Goal: Information Seeking & Learning: Learn about a topic

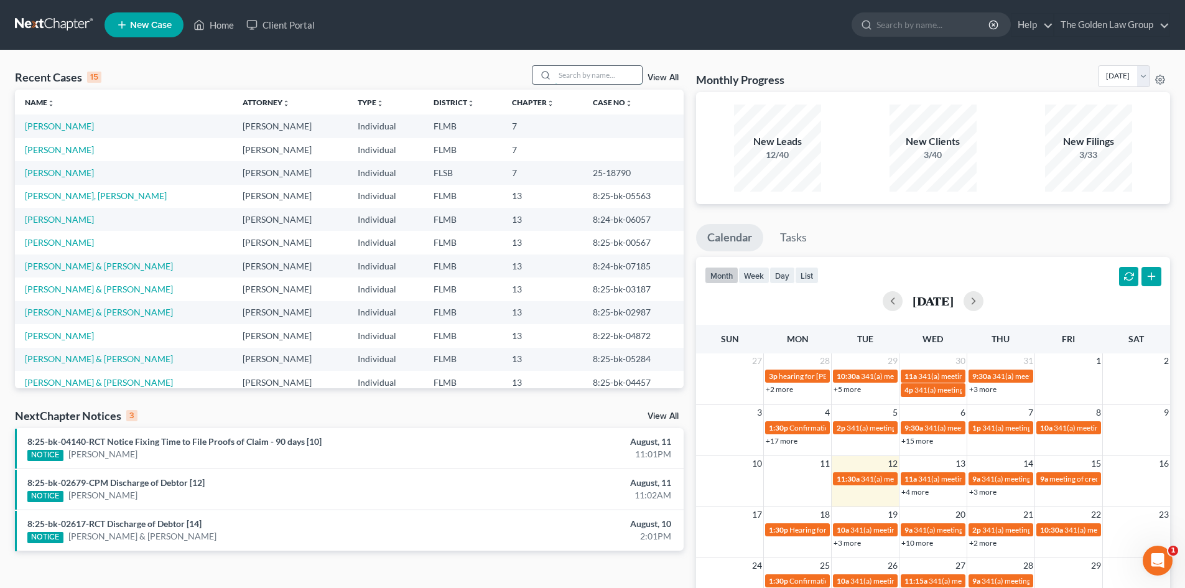
click at [567, 71] on input "search" at bounding box center [598, 75] width 87 height 18
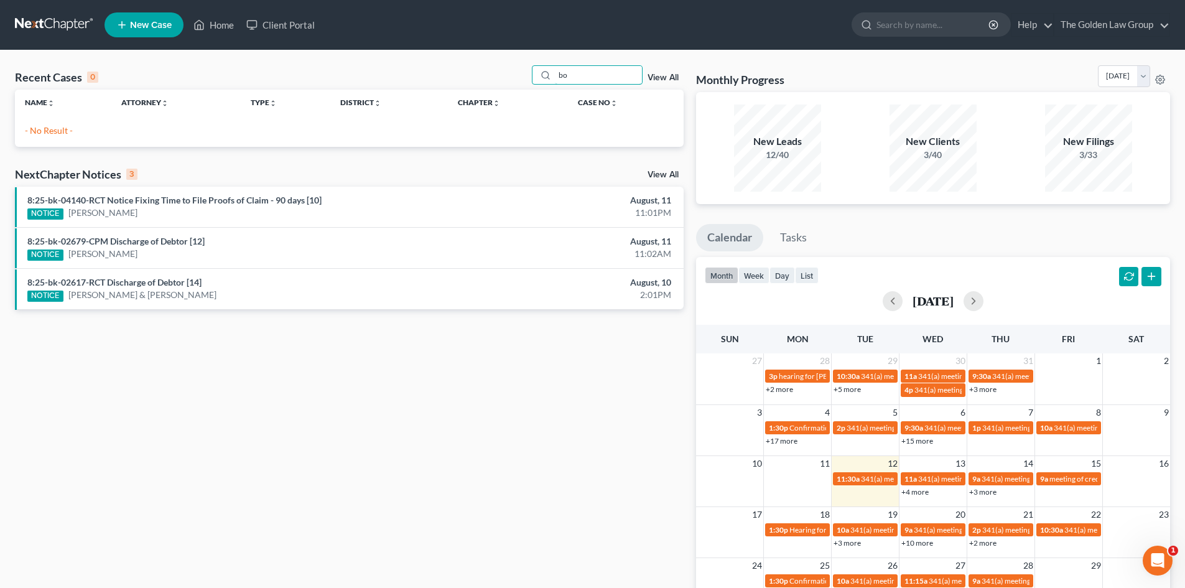
type input "b"
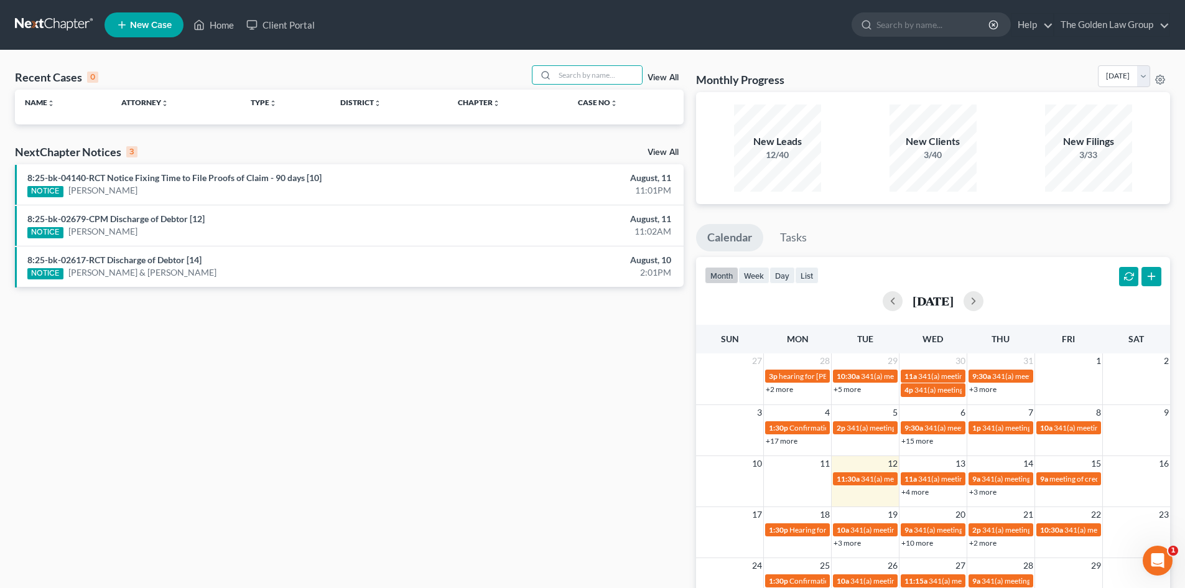
click at [398, 378] on div "Recent Cases 0 View All Name unfold_more expand_more expand_less Attorney unfol…" at bounding box center [349, 373] width 681 height 616
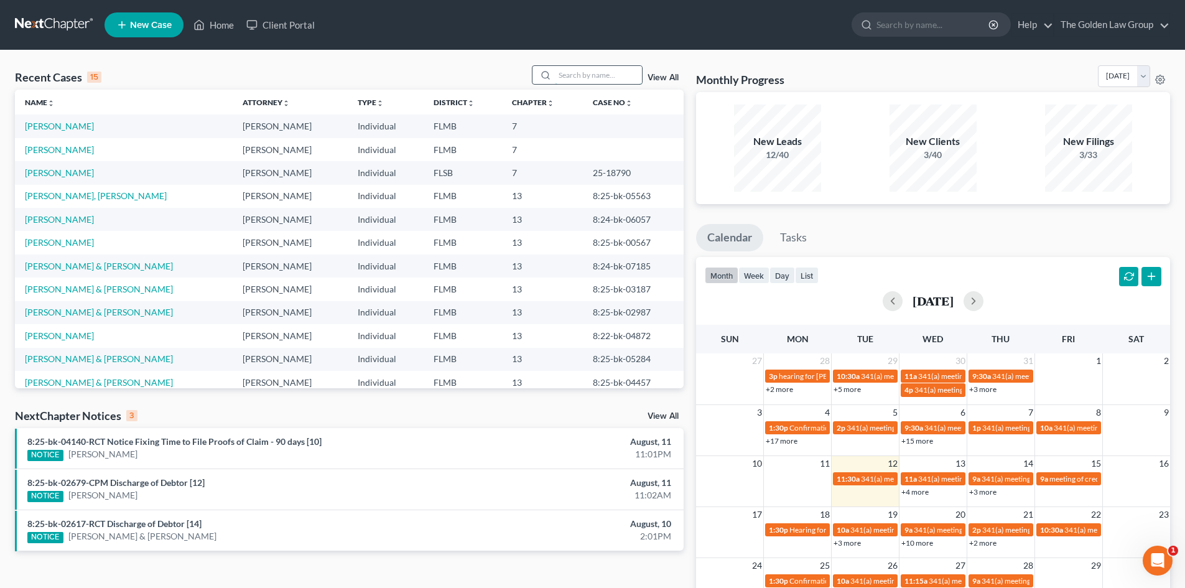
click at [573, 78] on input "search" at bounding box center [598, 75] width 87 height 18
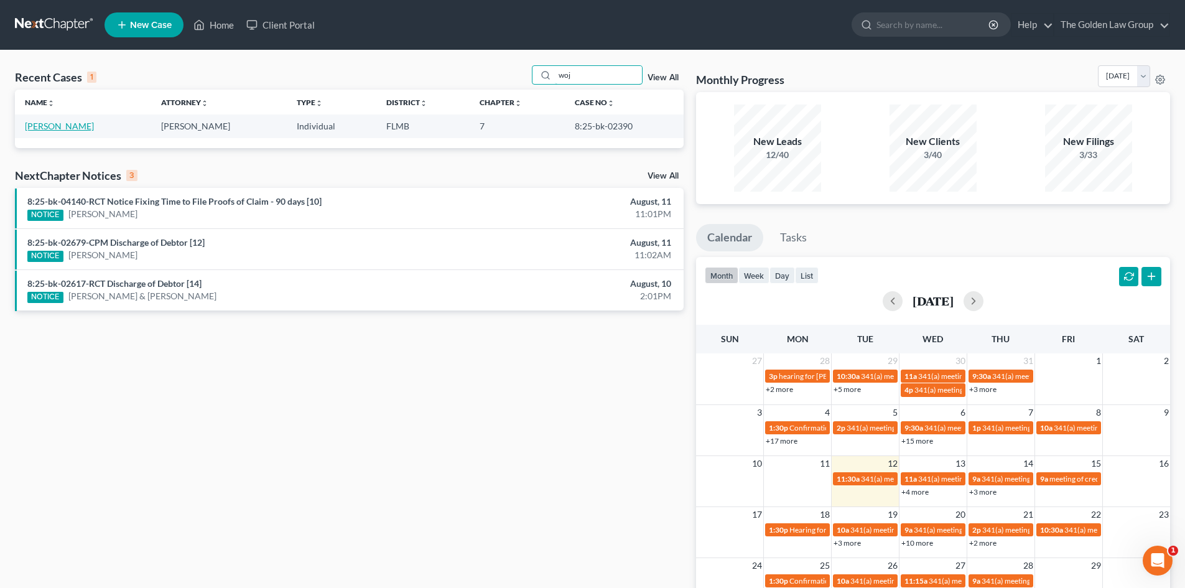
type input "woj"
click at [50, 125] on link "Wojcik, Brian" at bounding box center [59, 126] width 69 height 11
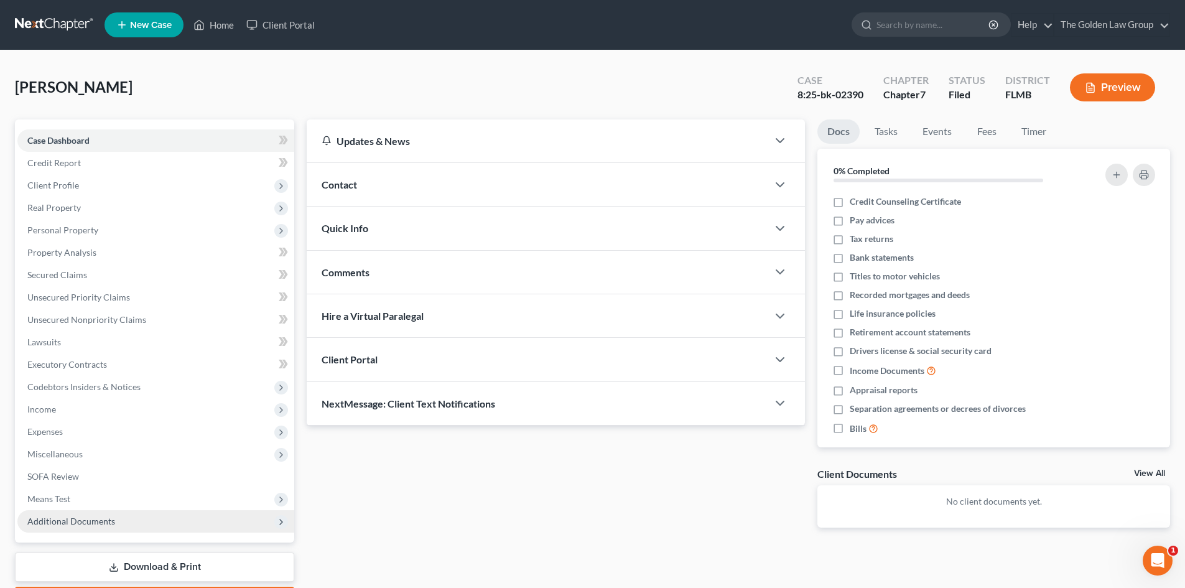
click at [103, 517] on span "Additional Documents" at bounding box center [71, 520] width 88 height 11
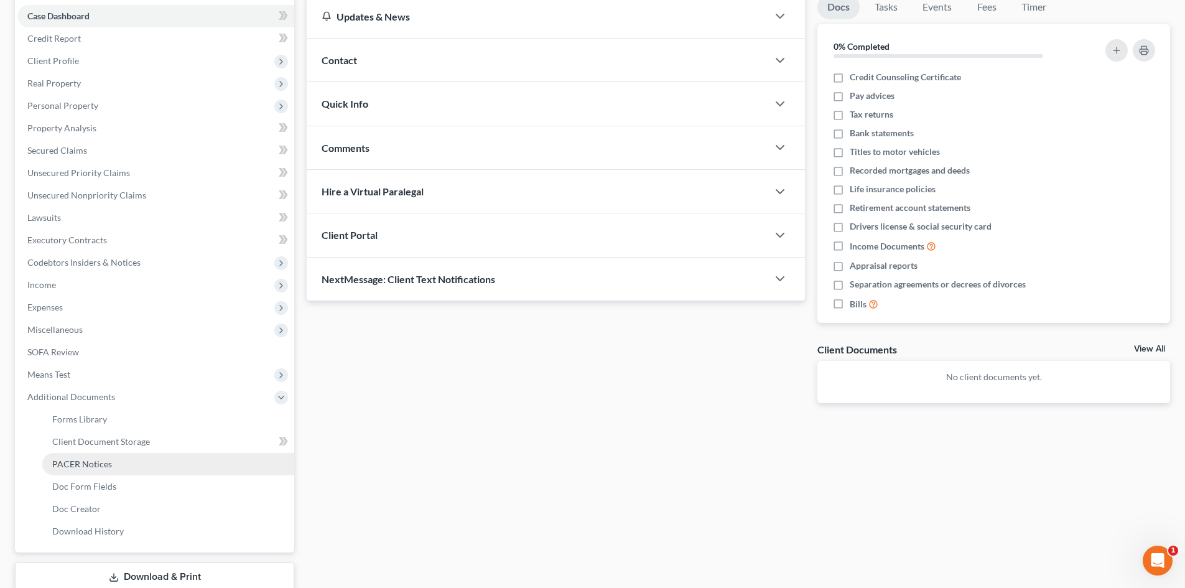
click at [106, 464] on span "PACER Notices" at bounding box center [82, 463] width 60 height 11
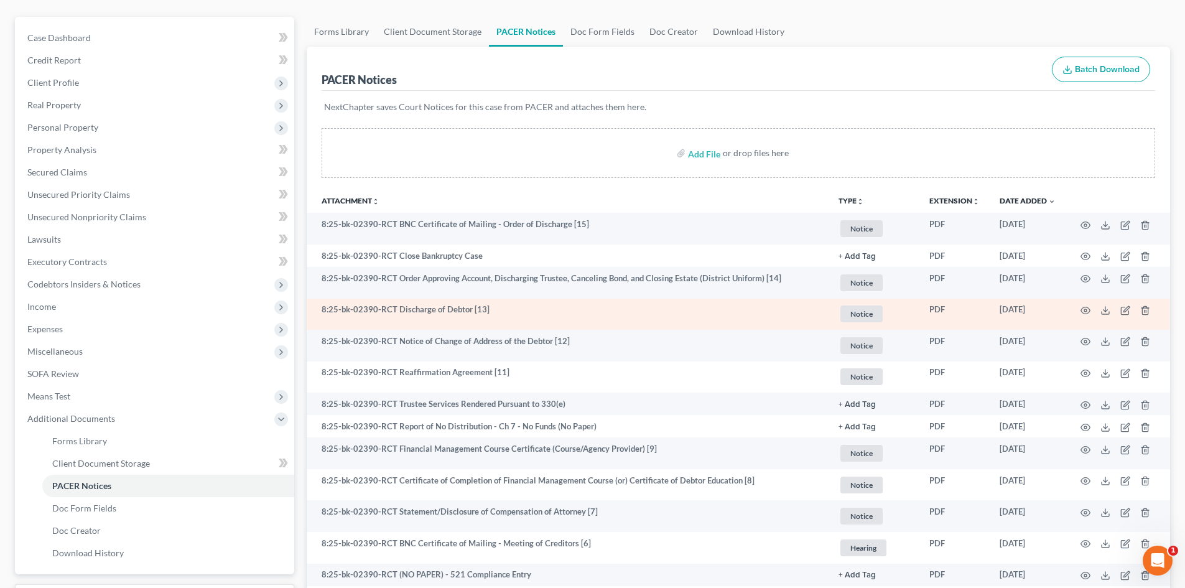
scroll to position [124, 0]
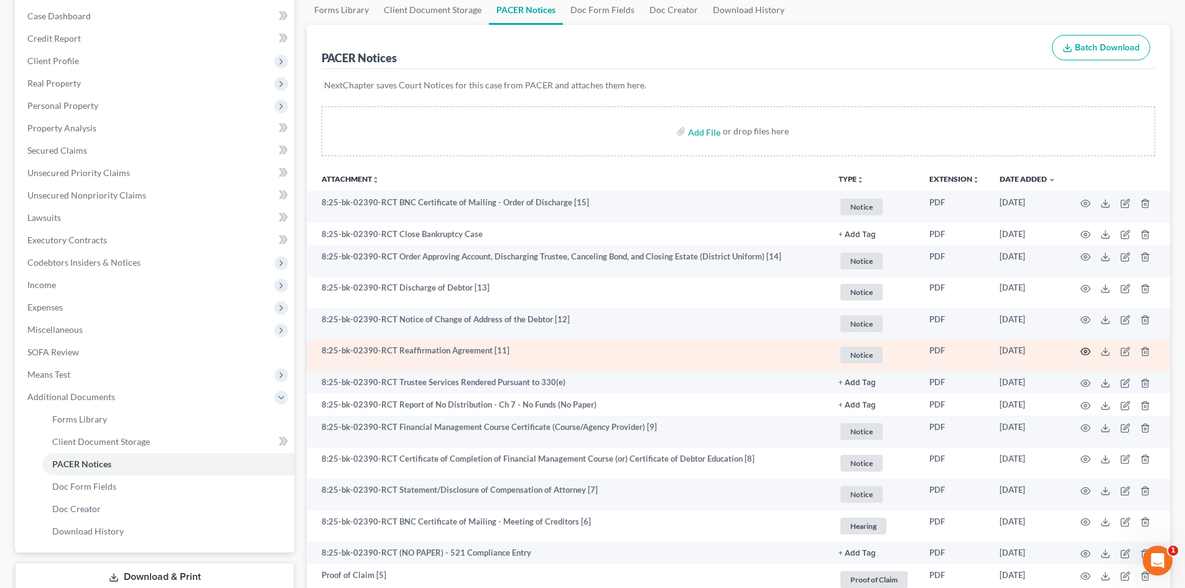
click at [1085, 351] on icon "button" at bounding box center [1085, 351] width 10 height 10
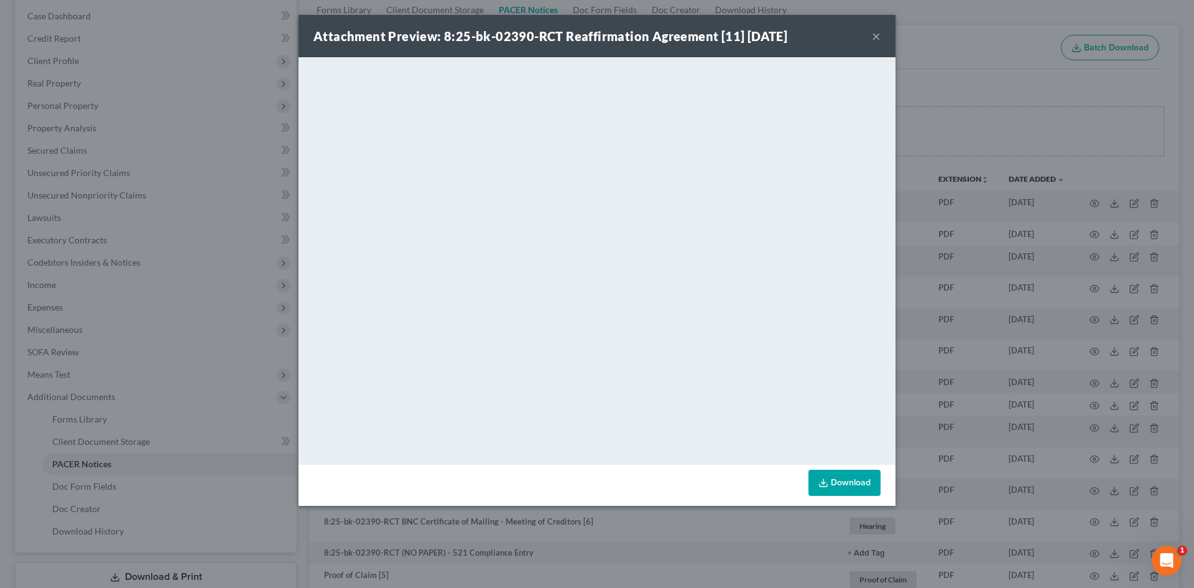
click at [877, 35] on button "×" at bounding box center [876, 36] width 9 height 15
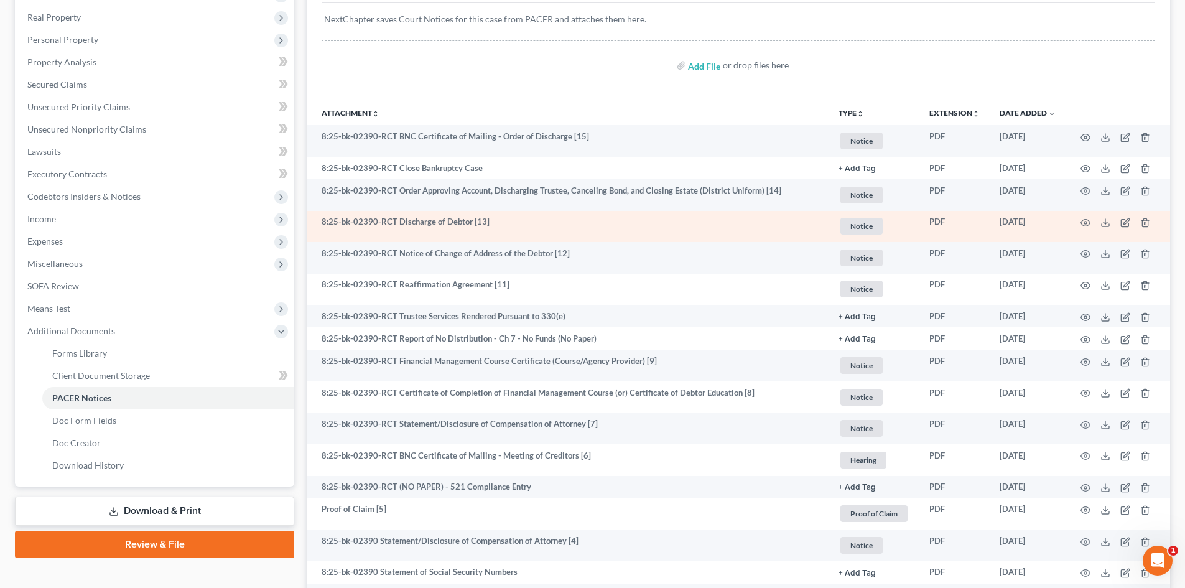
scroll to position [249, 0]
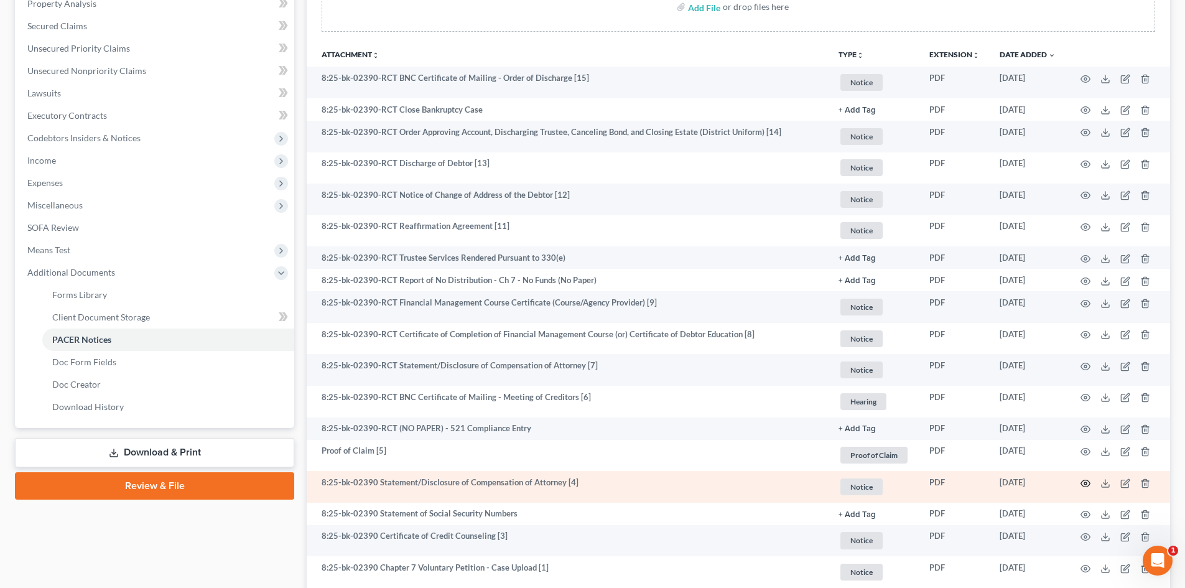
click at [1086, 482] on circle "button" at bounding box center [1085, 483] width 2 height 2
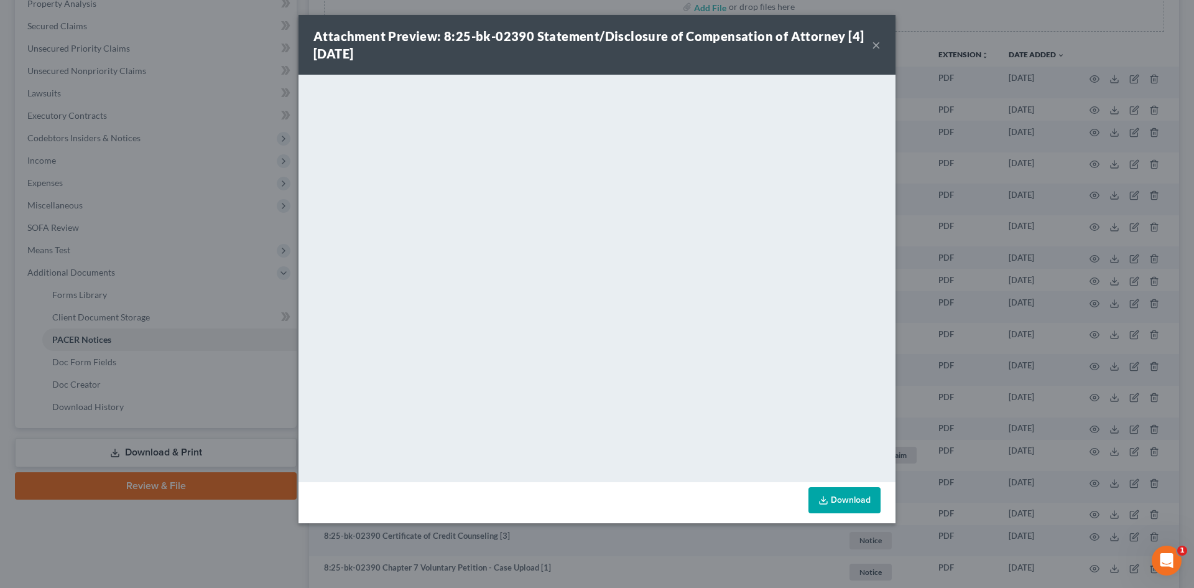
click at [878, 44] on button "×" at bounding box center [876, 44] width 9 height 15
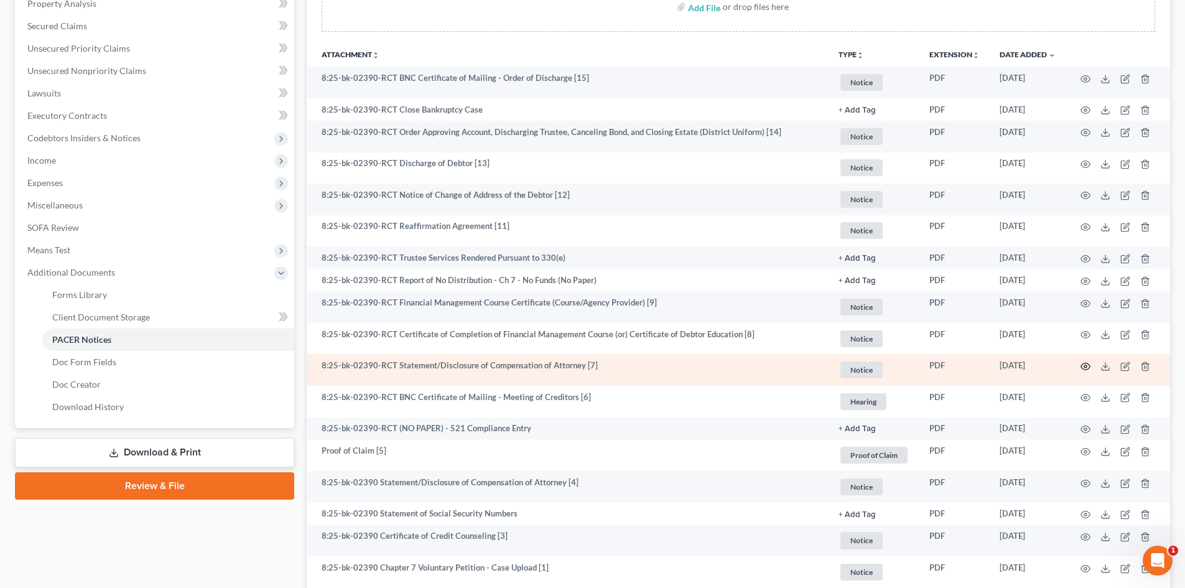
click at [1084, 364] on icon "button" at bounding box center [1085, 366] width 10 height 10
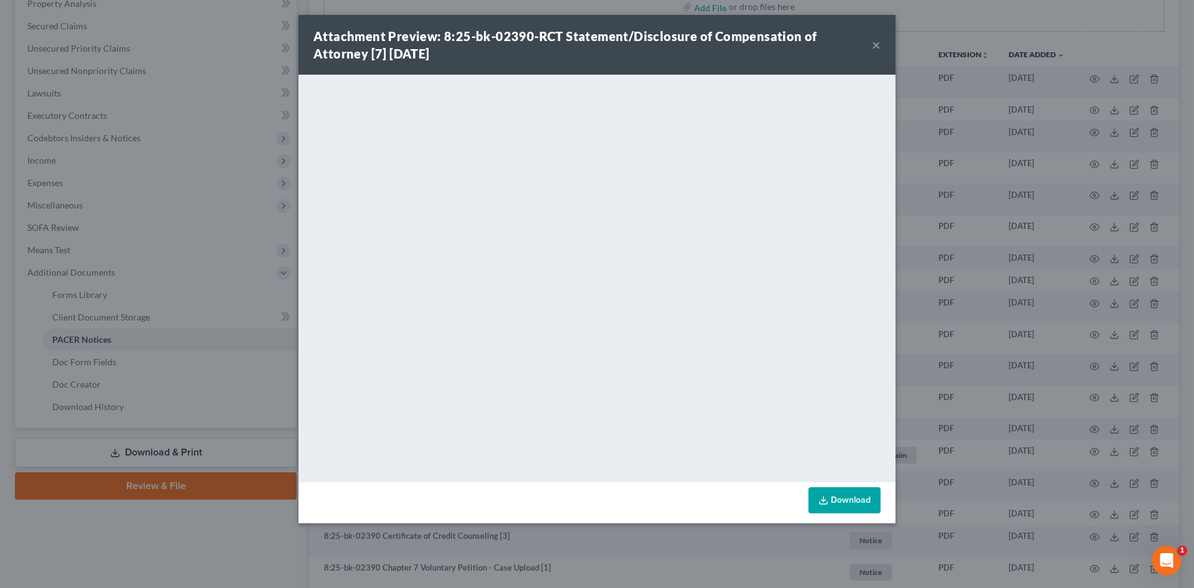
click at [877, 45] on button "×" at bounding box center [876, 44] width 9 height 15
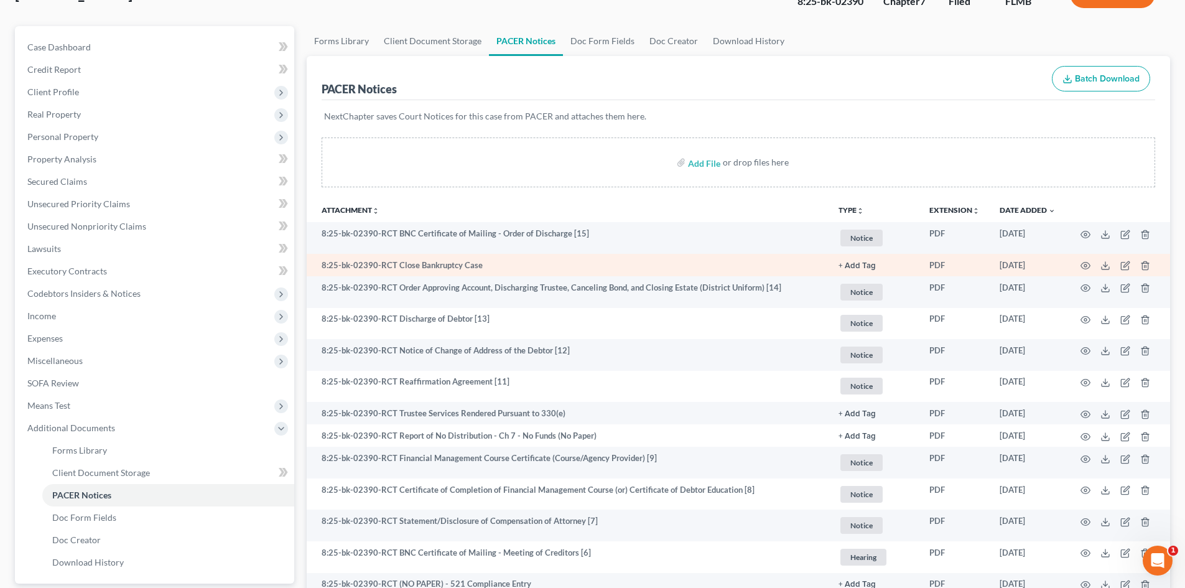
scroll to position [124, 0]
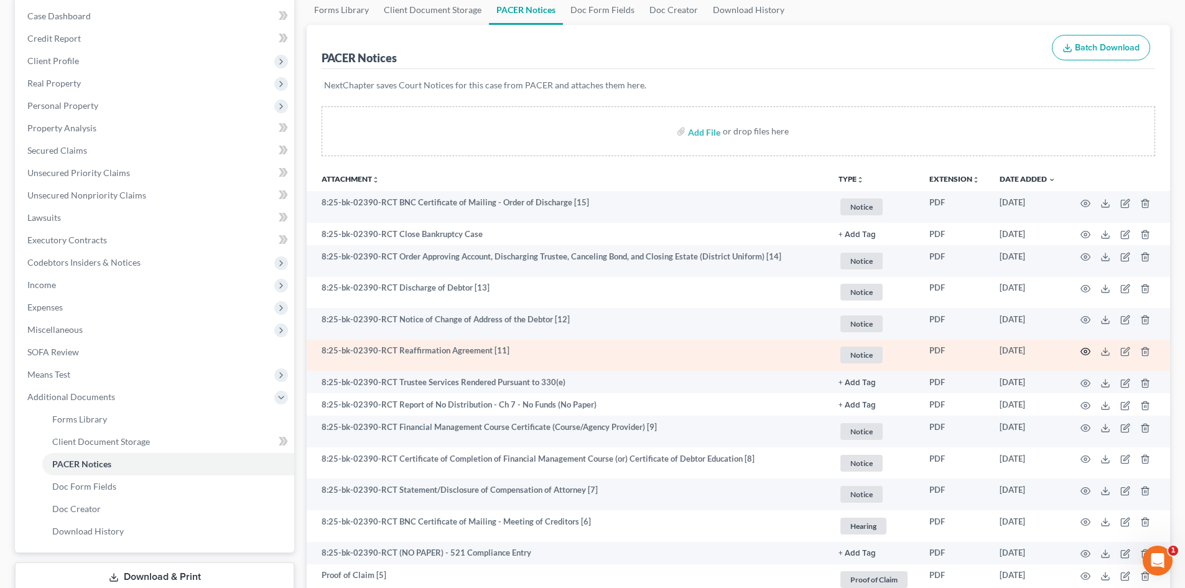
click at [1085, 352] on icon "button" at bounding box center [1085, 351] width 10 height 10
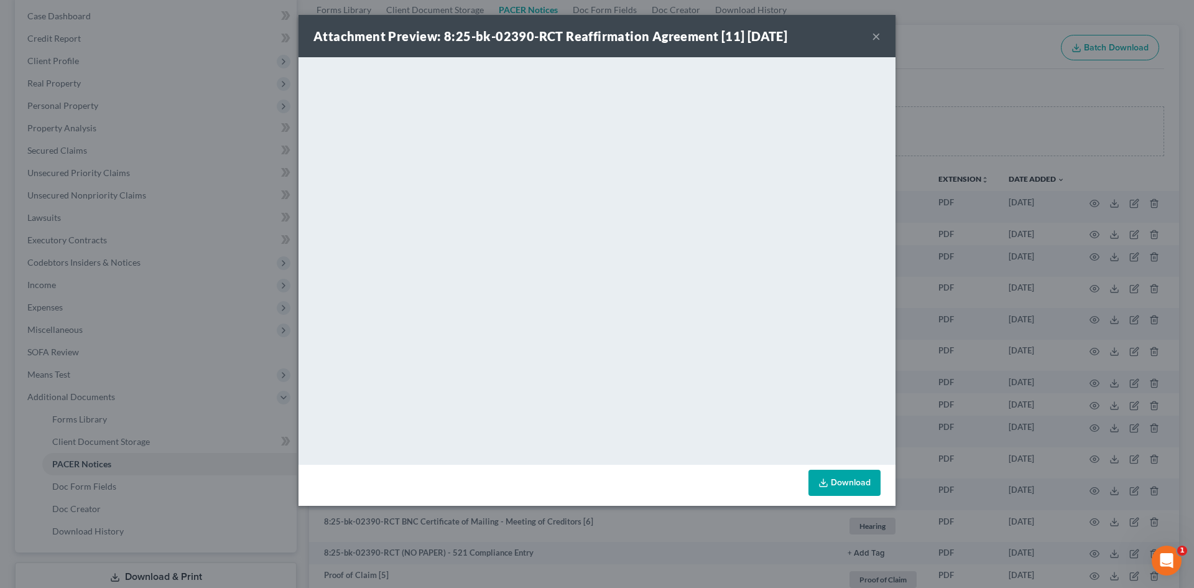
click at [874, 35] on button "×" at bounding box center [876, 36] width 9 height 15
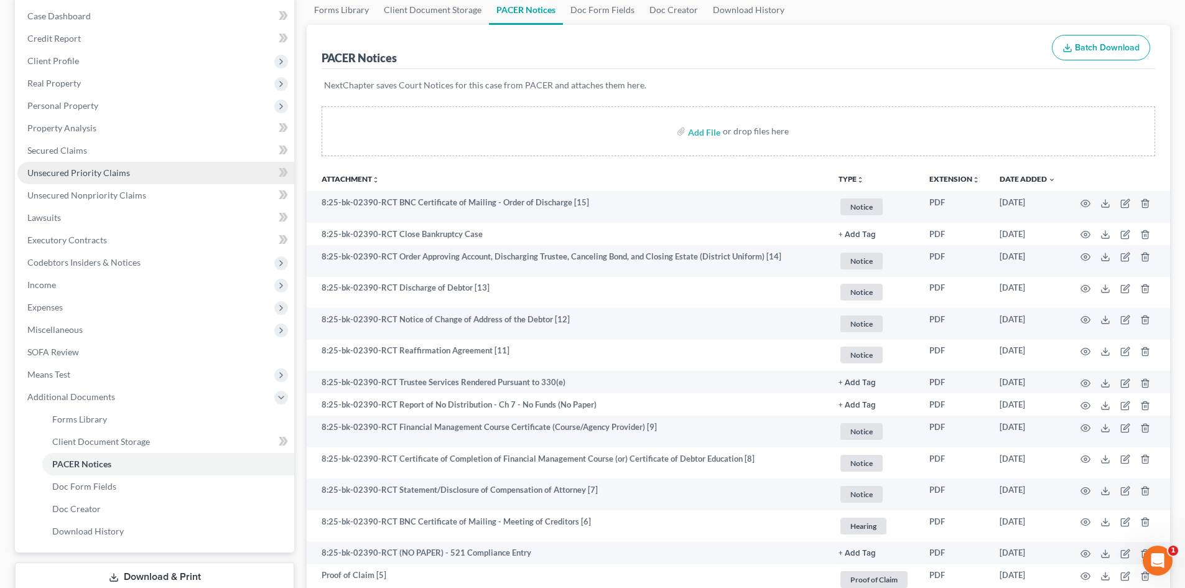
click at [87, 173] on span "Unsecured Priority Claims" at bounding box center [78, 172] width 103 height 11
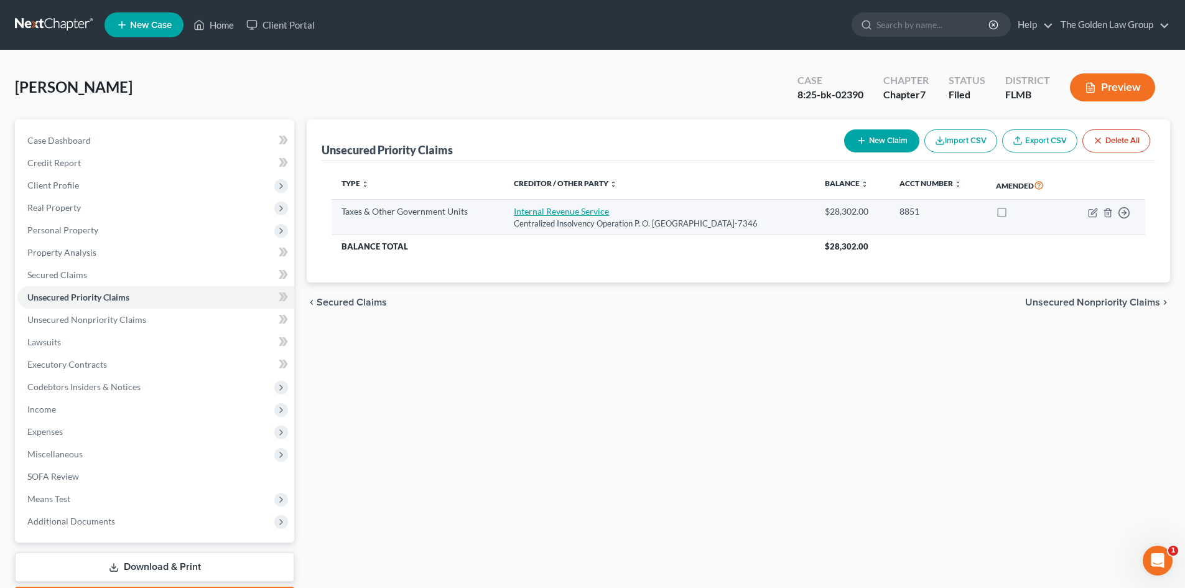
click at [561, 211] on link "Internal Revenue Service" at bounding box center [561, 211] width 95 height 11
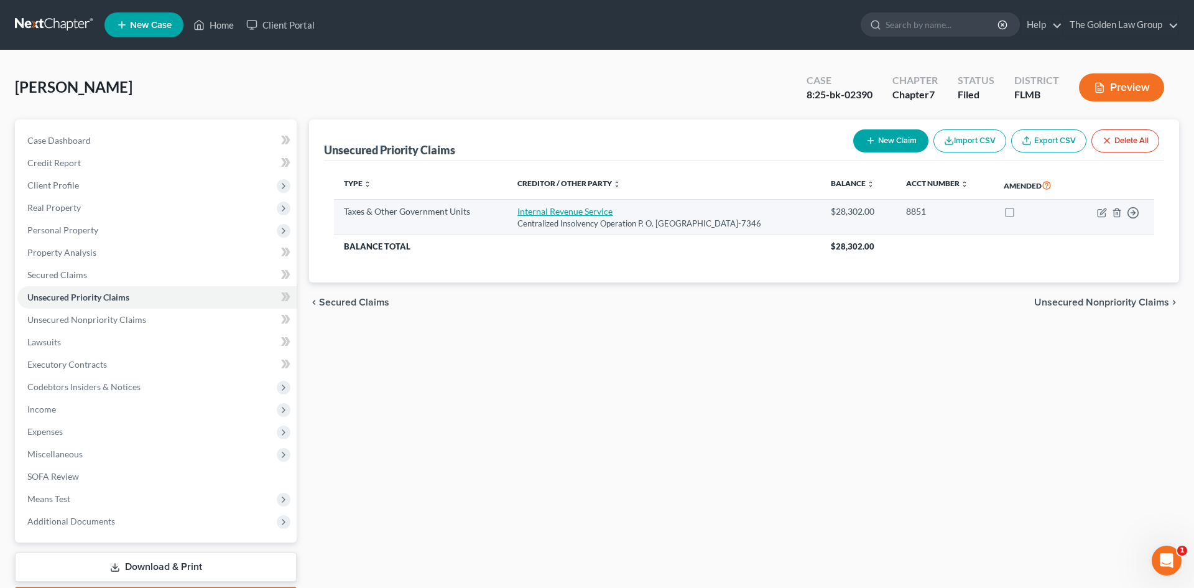
select select "0"
select select "39"
select select "0"
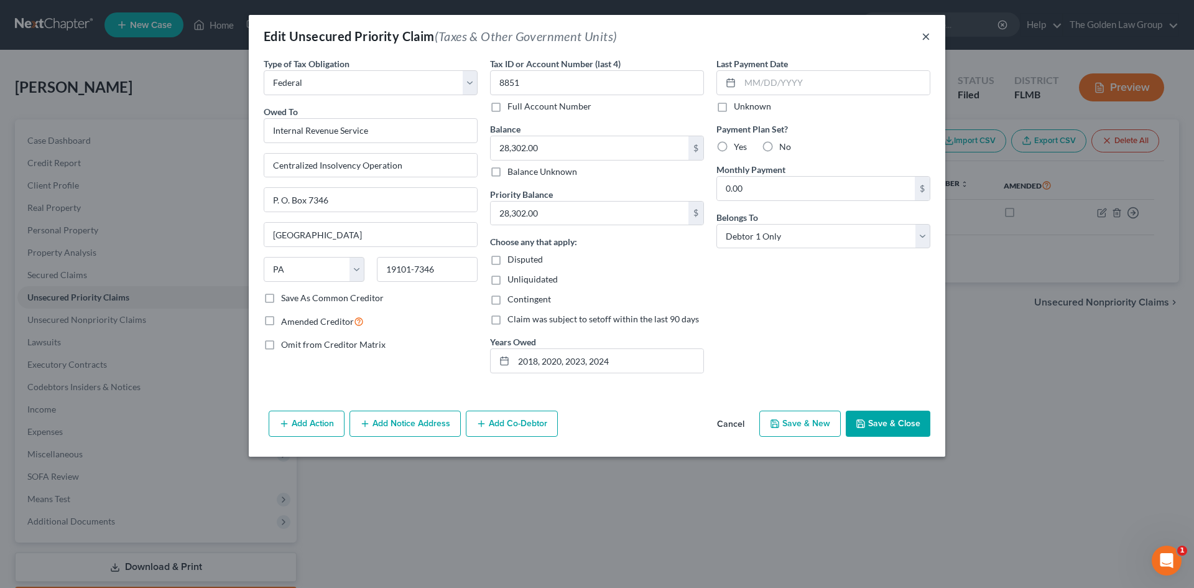
click at [927, 34] on button "×" at bounding box center [926, 36] width 9 height 15
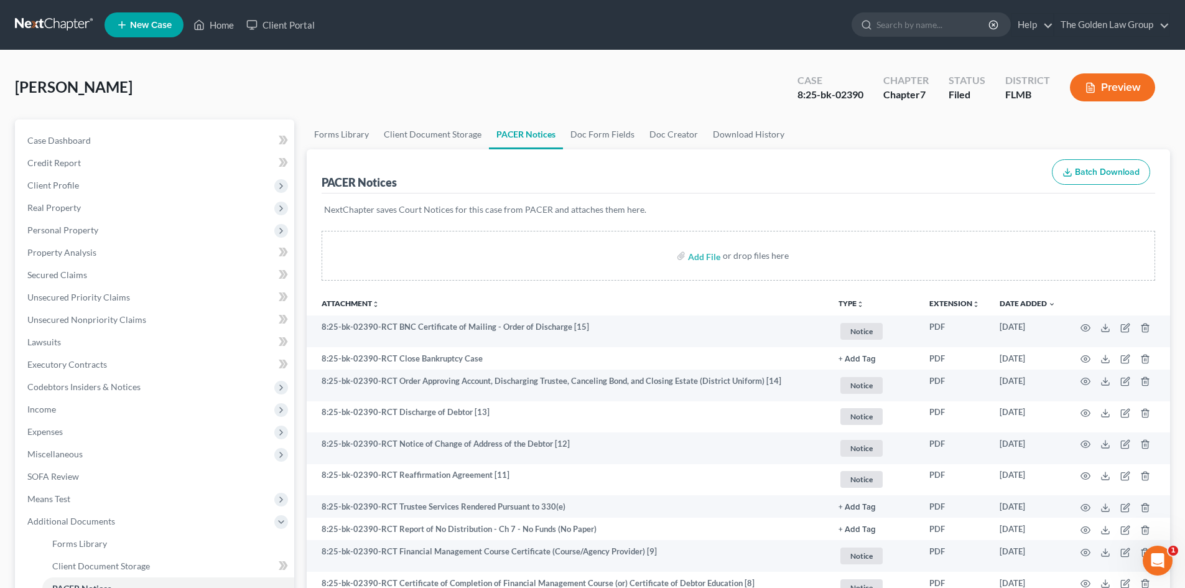
click at [54, 25] on link at bounding box center [55, 25] width 80 height 22
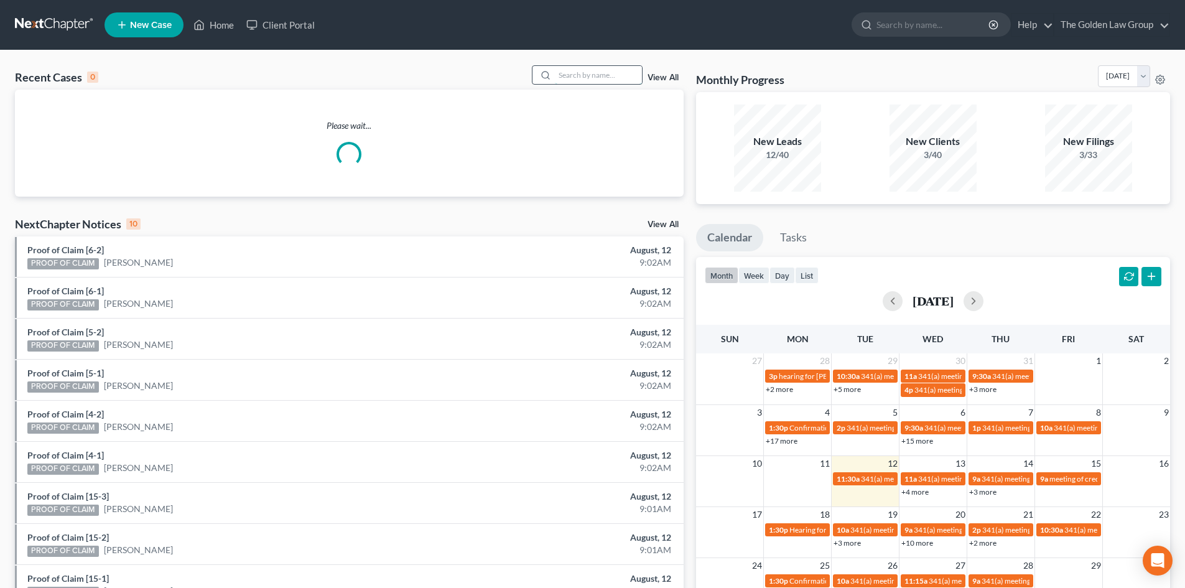
click at [567, 77] on input "search" at bounding box center [598, 75] width 87 height 18
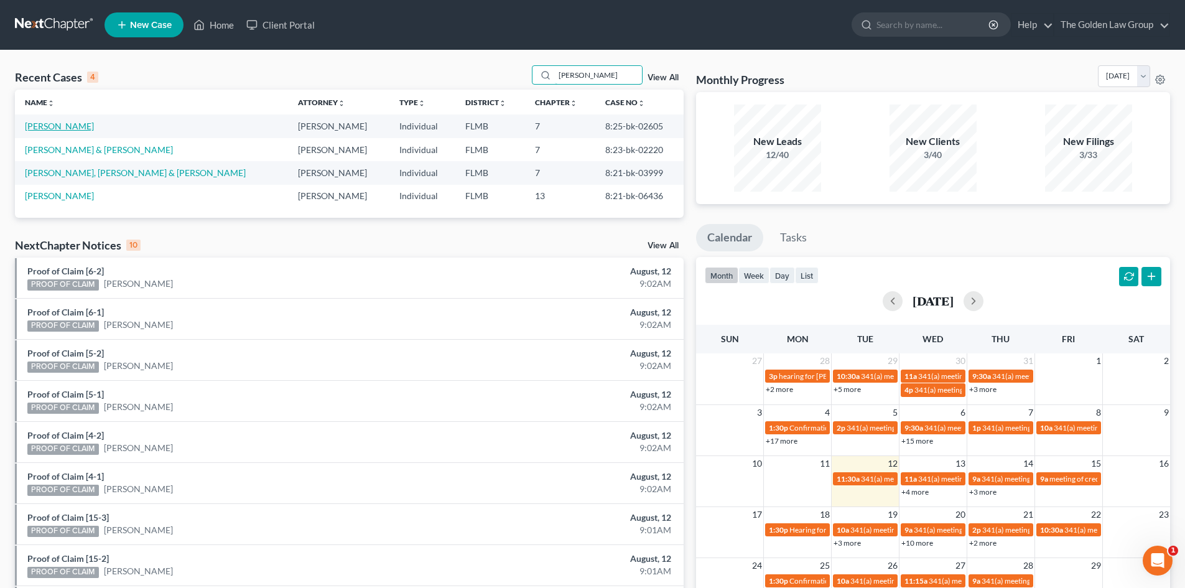
type input "henry"
click at [94, 127] on link "Barrett-Henry, Amanda" at bounding box center [59, 126] width 69 height 11
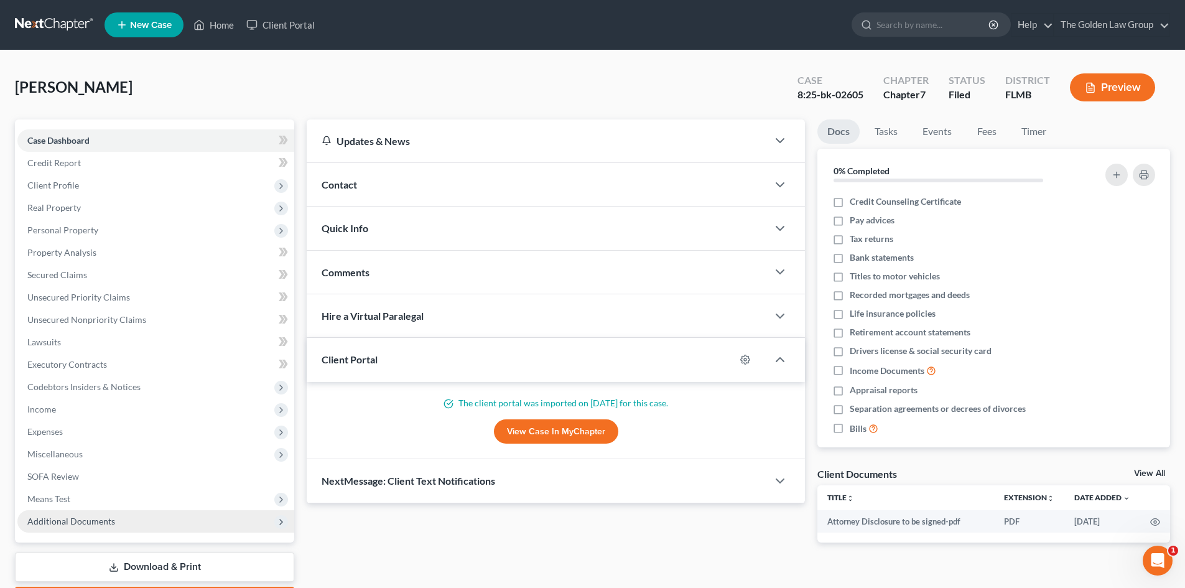
click at [95, 523] on span "Additional Documents" at bounding box center [71, 520] width 88 height 11
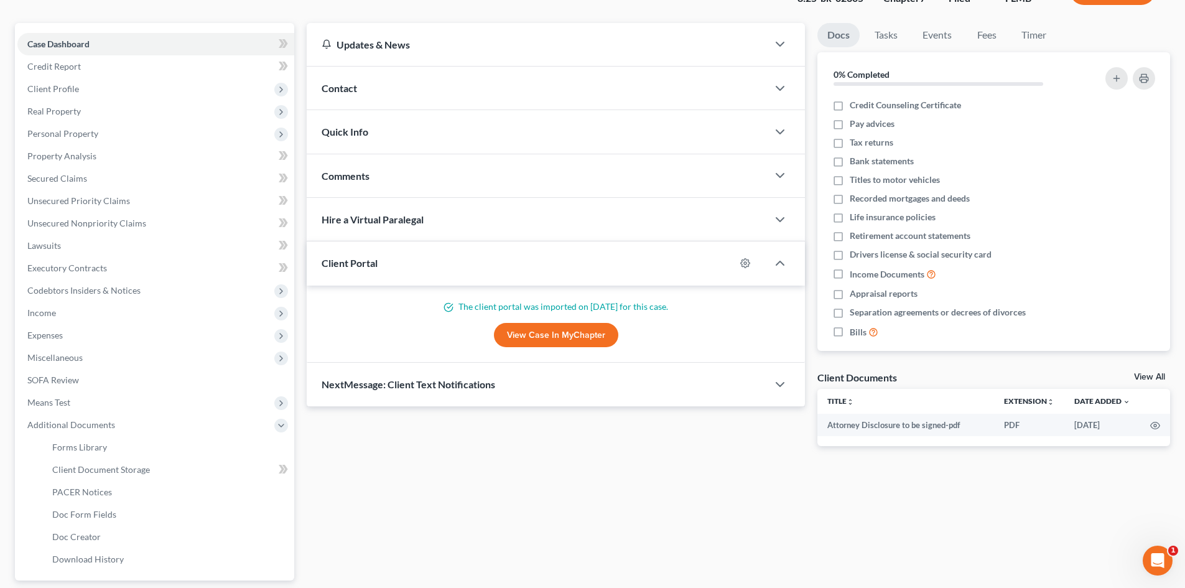
scroll to position [187, 0]
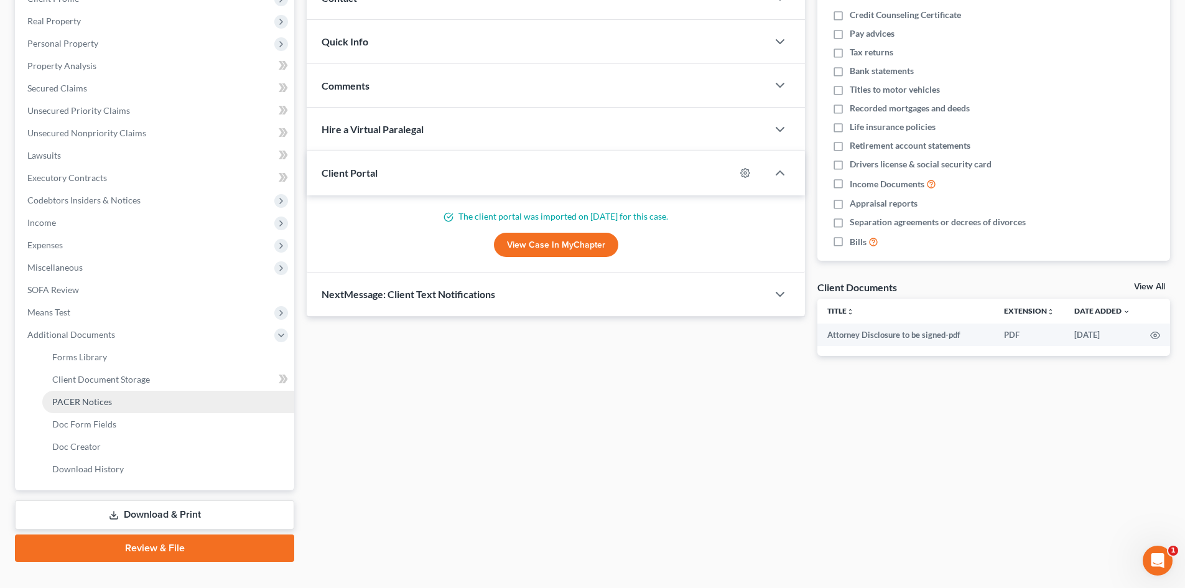
click at [96, 400] on span "PACER Notices" at bounding box center [82, 401] width 60 height 11
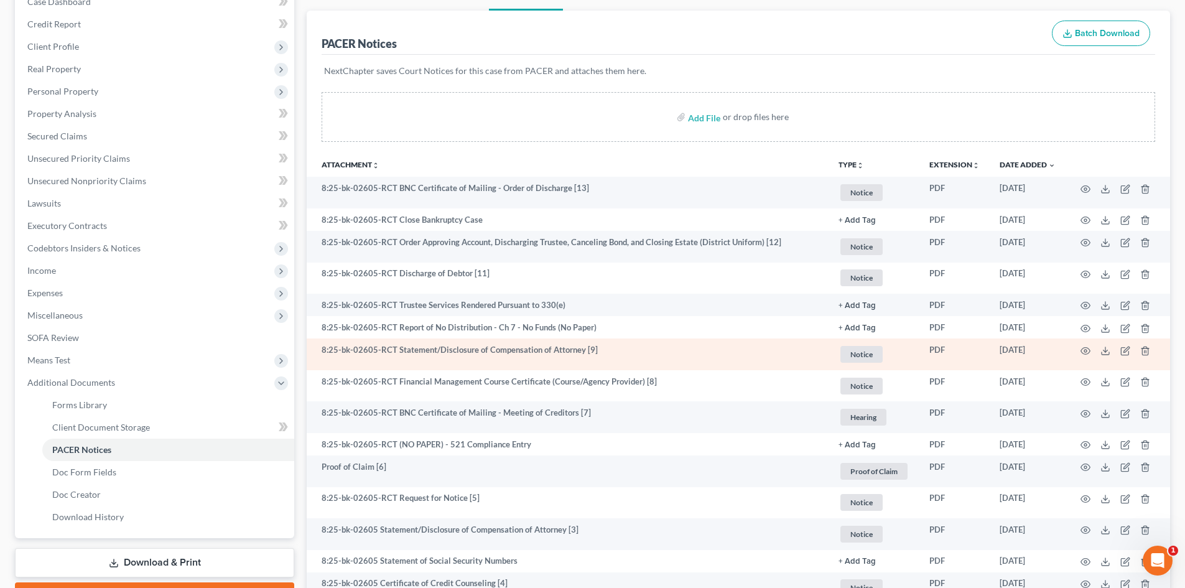
scroll to position [249, 0]
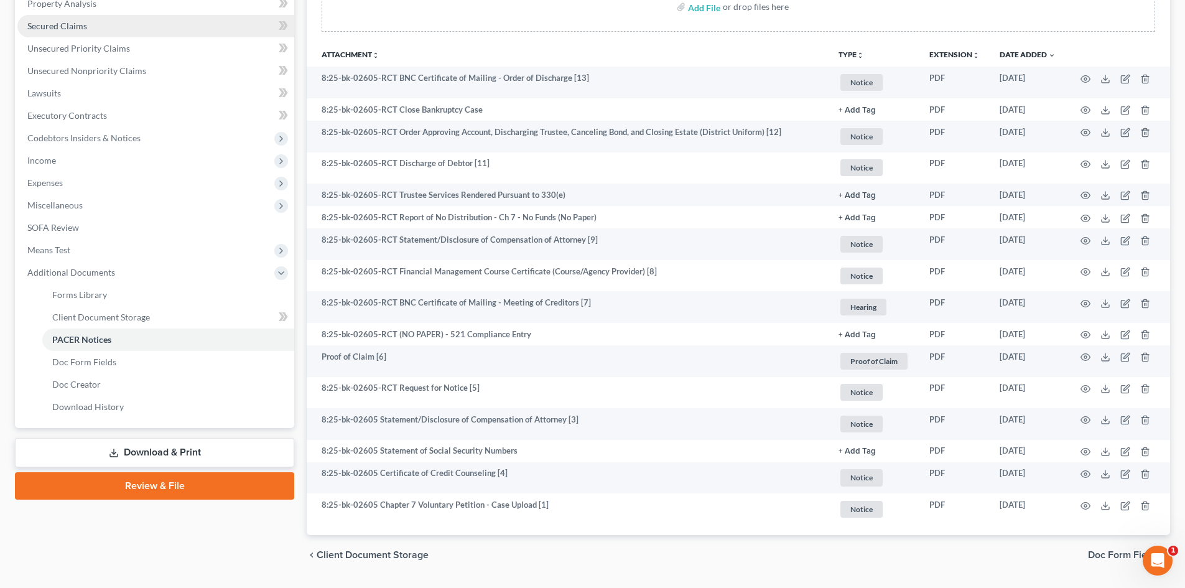
click at [111, 30] on link "Secured Claims" at bounding box center [155, 26] width 277 height 22
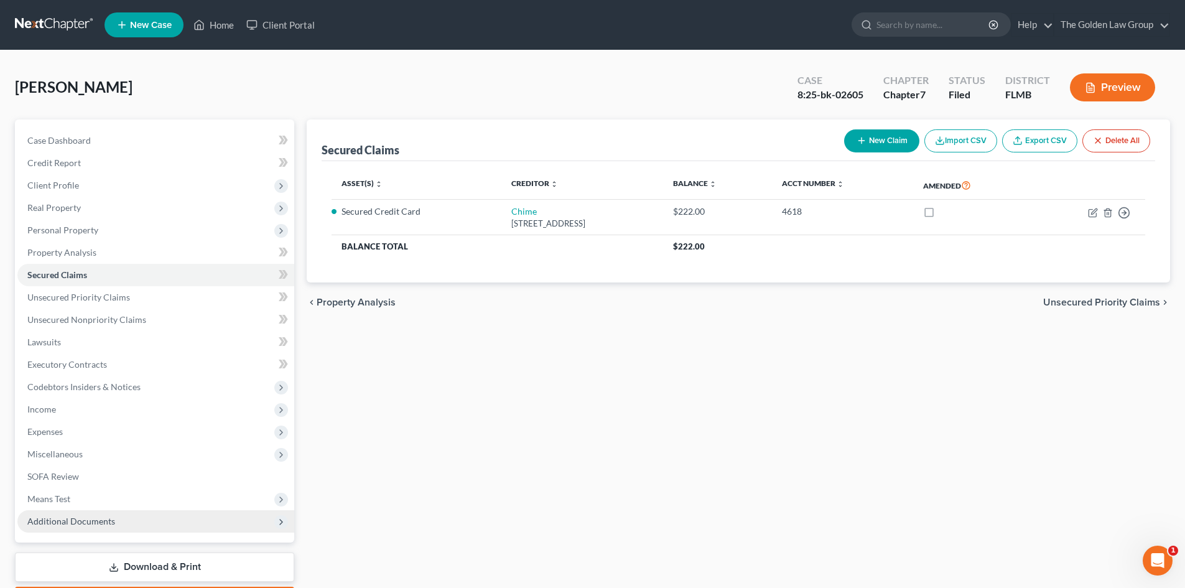
drag, startPoint x: 108, startPoint y: 515, endPoint x: 134, endPoint y: 491, distance: 36.1
click at [108, 515] on span "Additional Documents" at bounding box center [71, 520] width 88 height 11
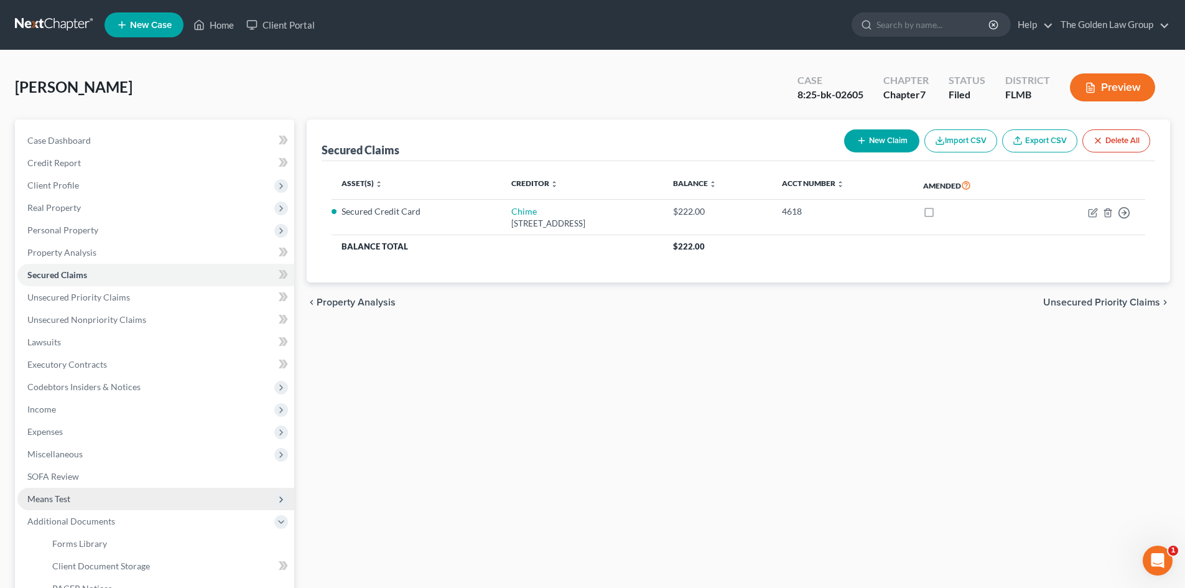
scroll to position [124, 0]
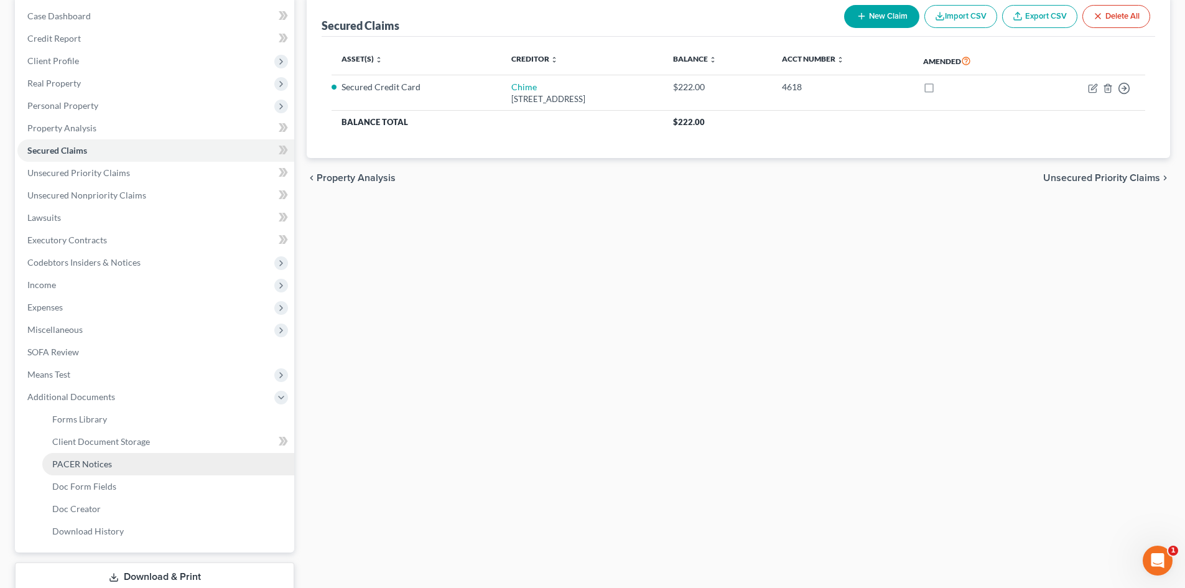
click at [109, 467] on span "PACER Notices" at bounding box center [82, 463] width 60 height 11
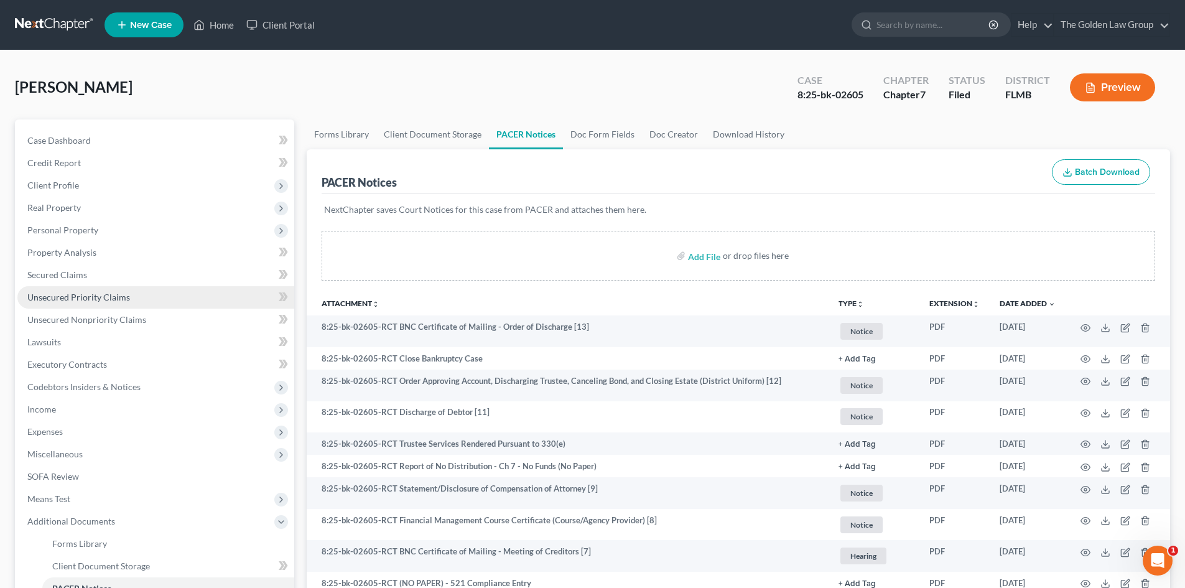
click at [69, 293] on span "Unsecured Priority Claims" at bounding box center [78, 297] width 103 height 11
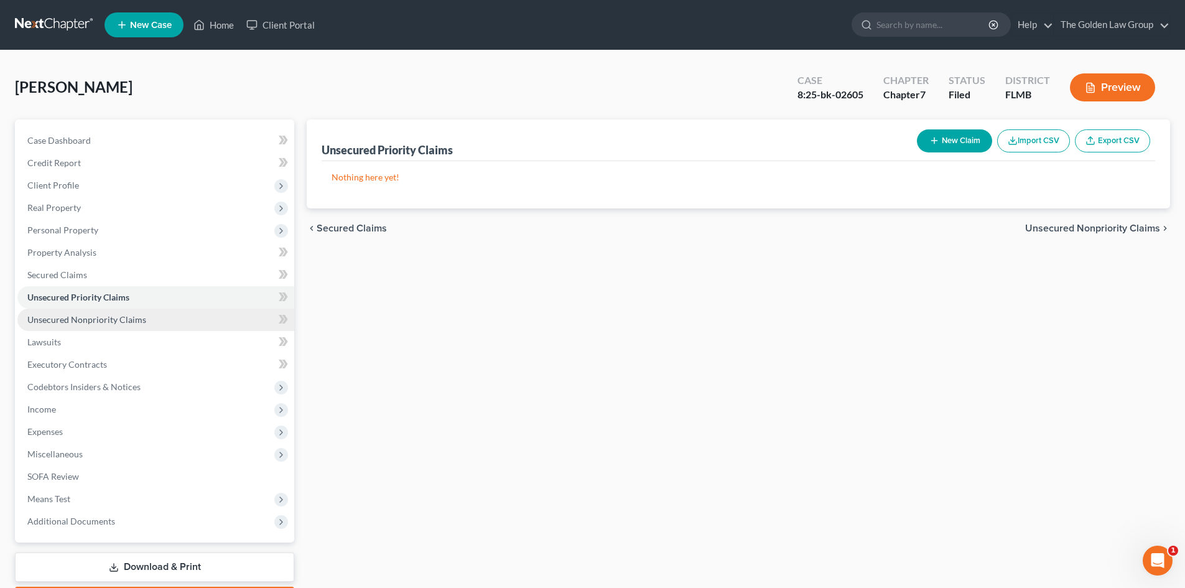
click at [68, 315] on span "Unsecured Nonpriority Claims" at bounding box center [86, 319] width 119 height 11
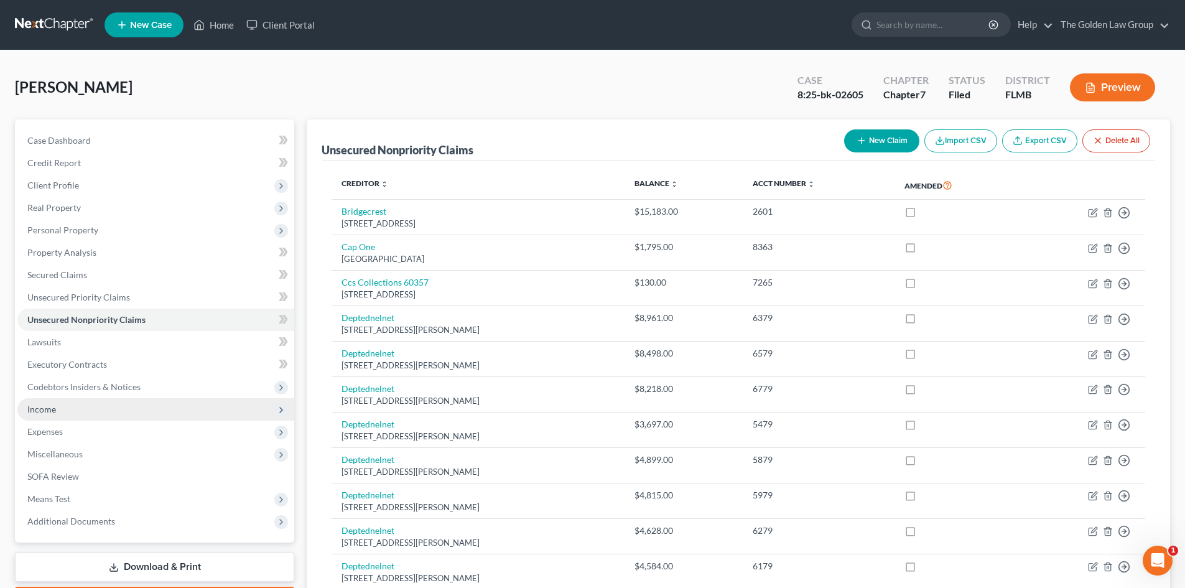
click at [64, 408] on span "Income" at bounding box center [155, 409] width 277 height 22
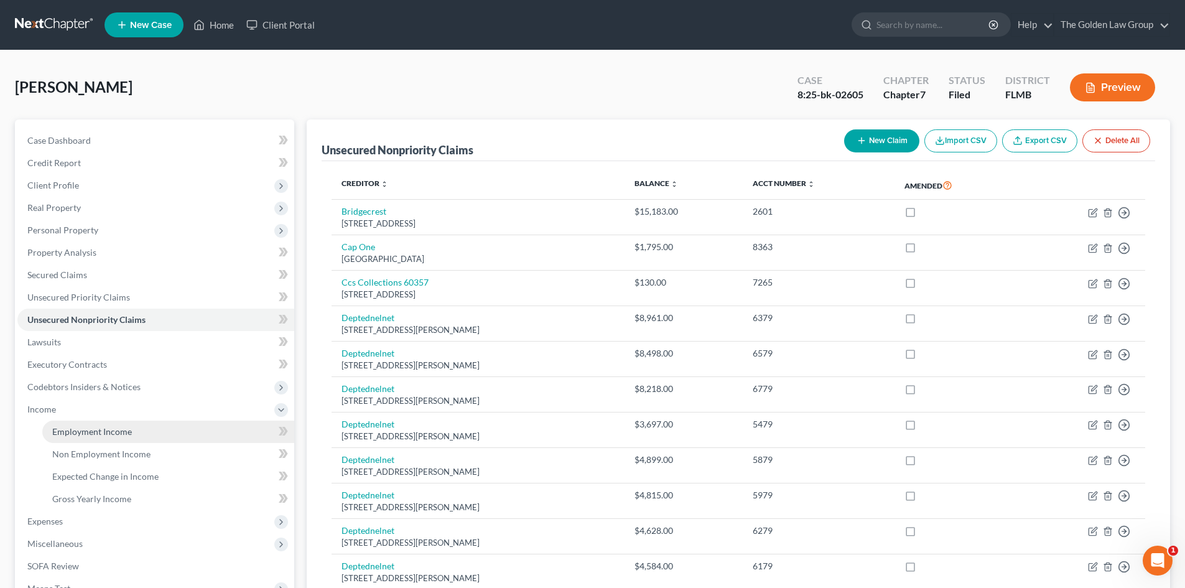
click at [79, 430] on span "Employment Income" at bounding box center [92, 431] width 80 height 11
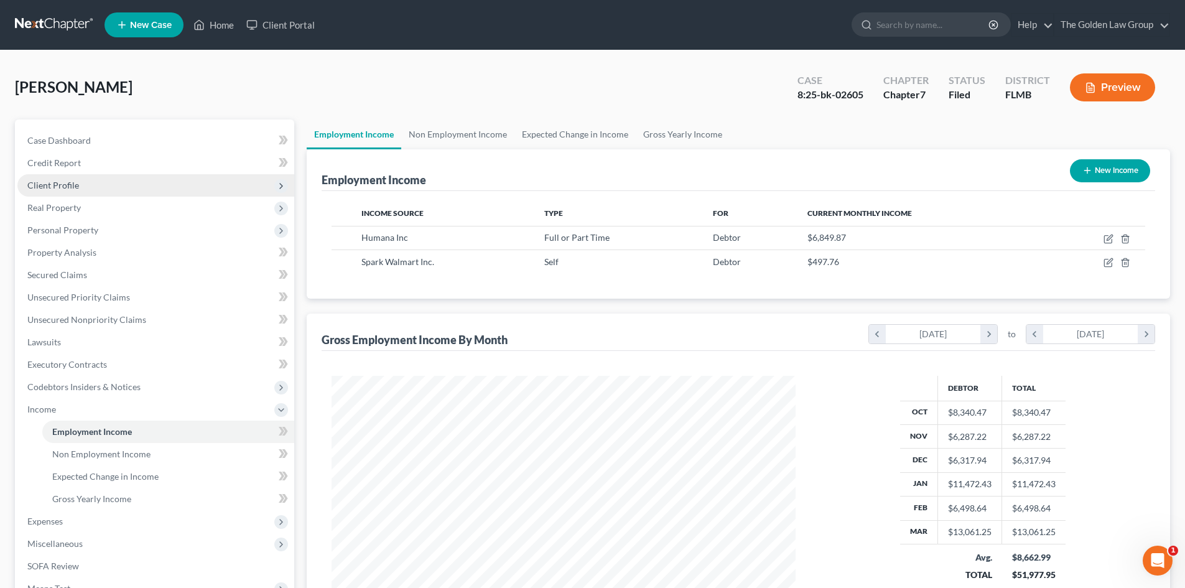
click at [79, 184] on span "Client Profile" at bounding box center [155, 185] width 277 height 22
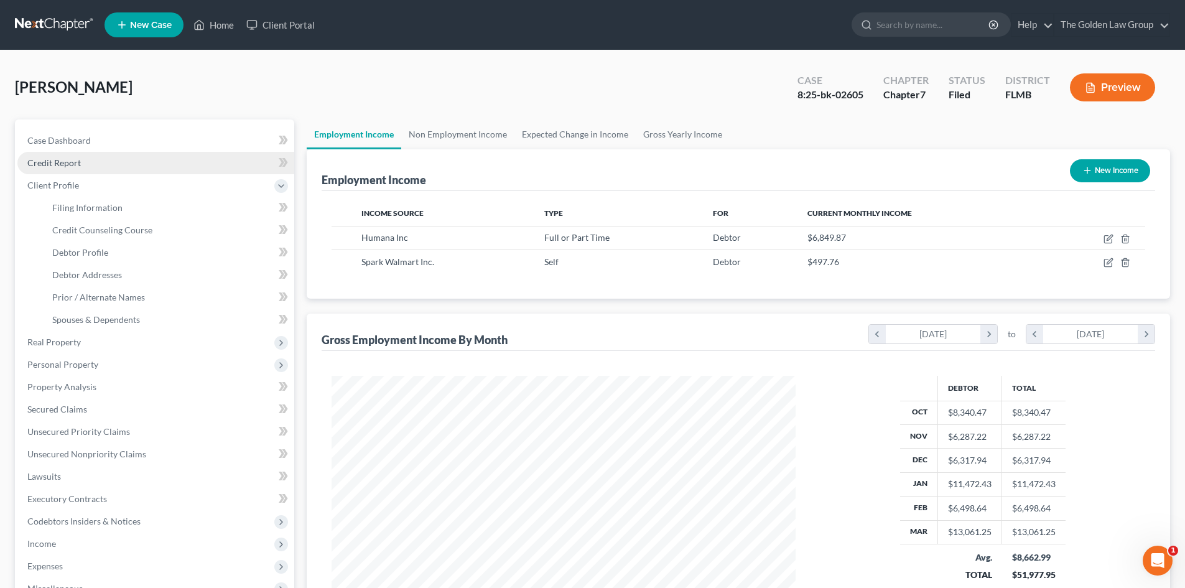
click at [85, 157] on link "Credit Report" at bounding box center [155, 163] width 277 height 22
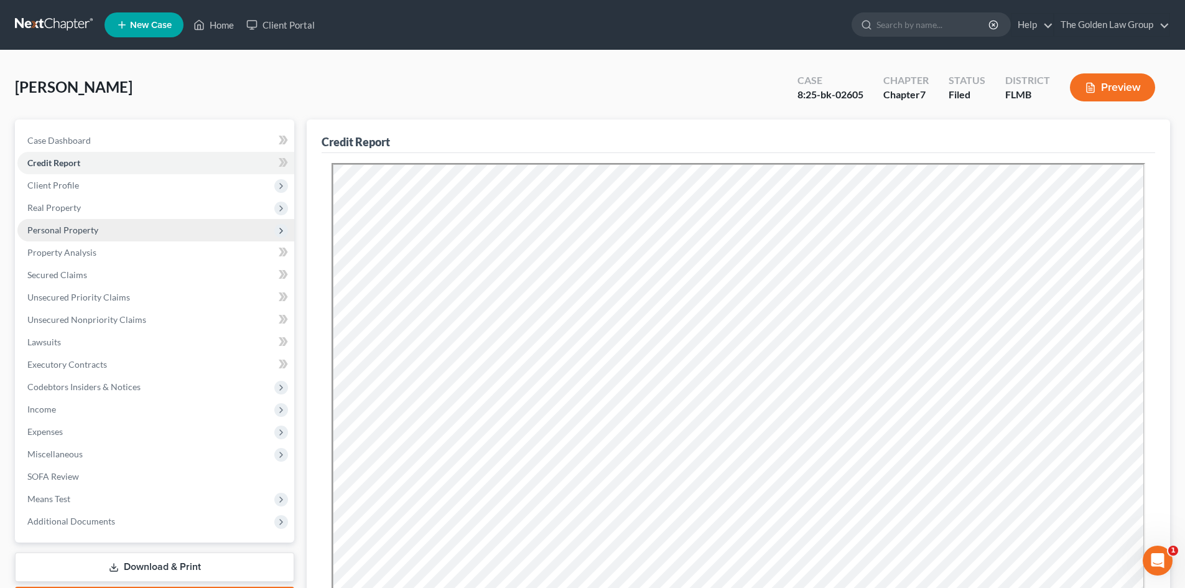
click at [66, 233] on span "Personal Property" at bounding box center [62, 229] width 71 height 11
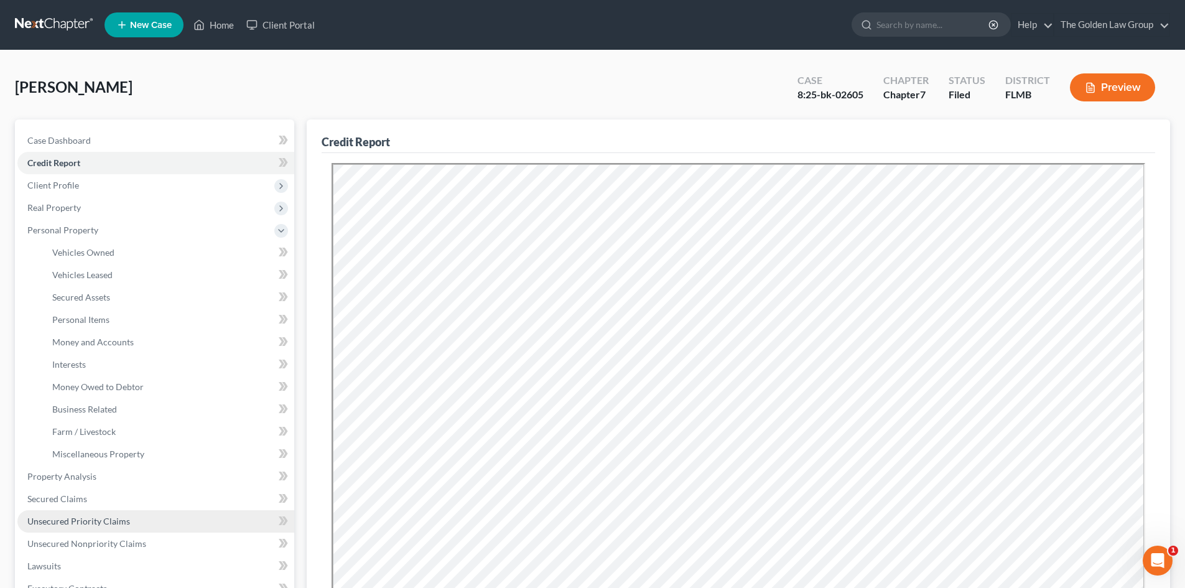
scroll to position [62, 0]
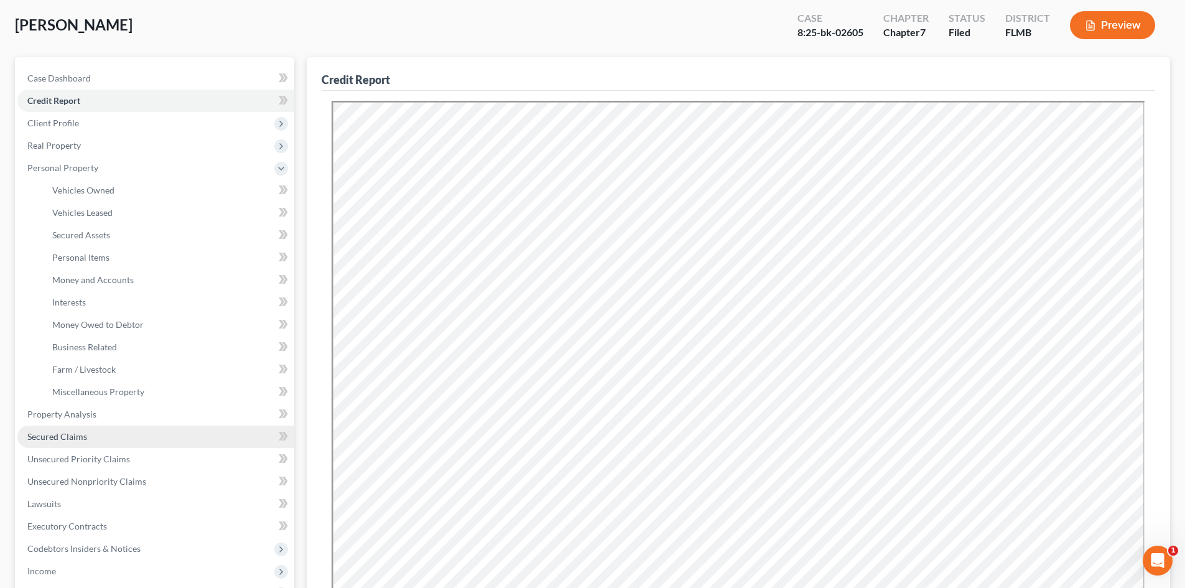
click at [75, 432] on span "Secured Claims" at bounding box center [57, 436] width 60 height 11
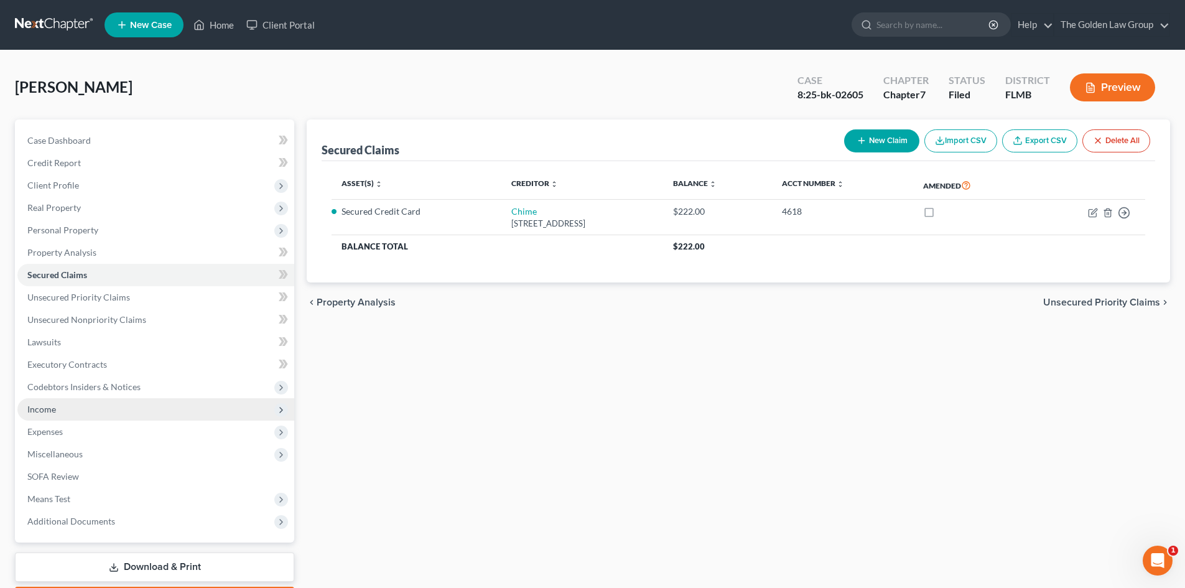
click at [60, 410] on span "Income" at bounding box center [155, 409] width 277 height 22
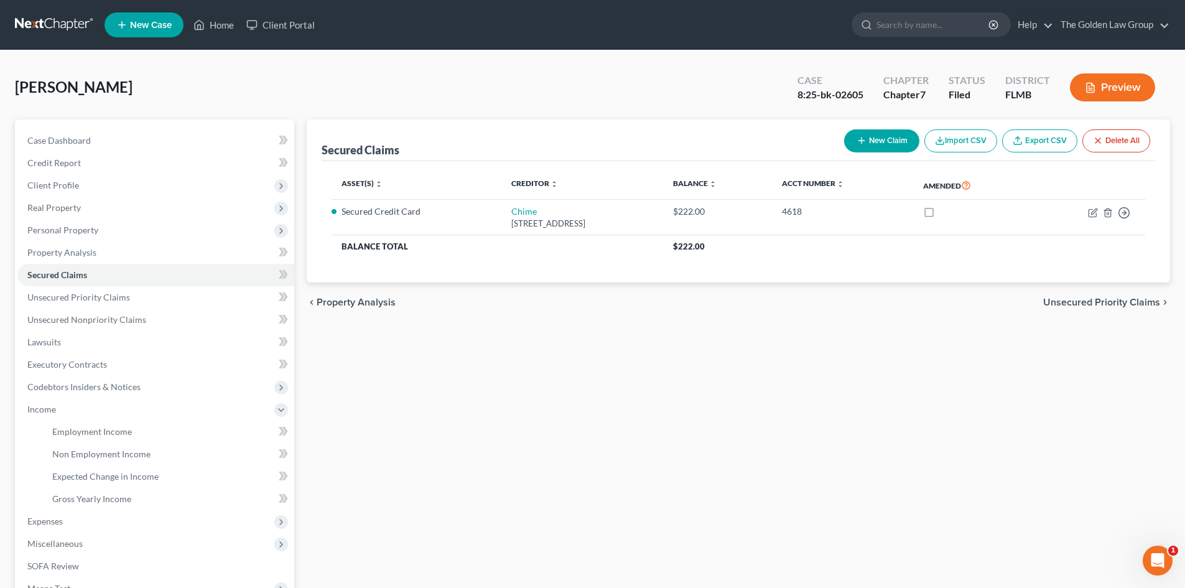
click at [1107, 90] on button "Preview" at bounding box center [1112, 87] width 85 height 28
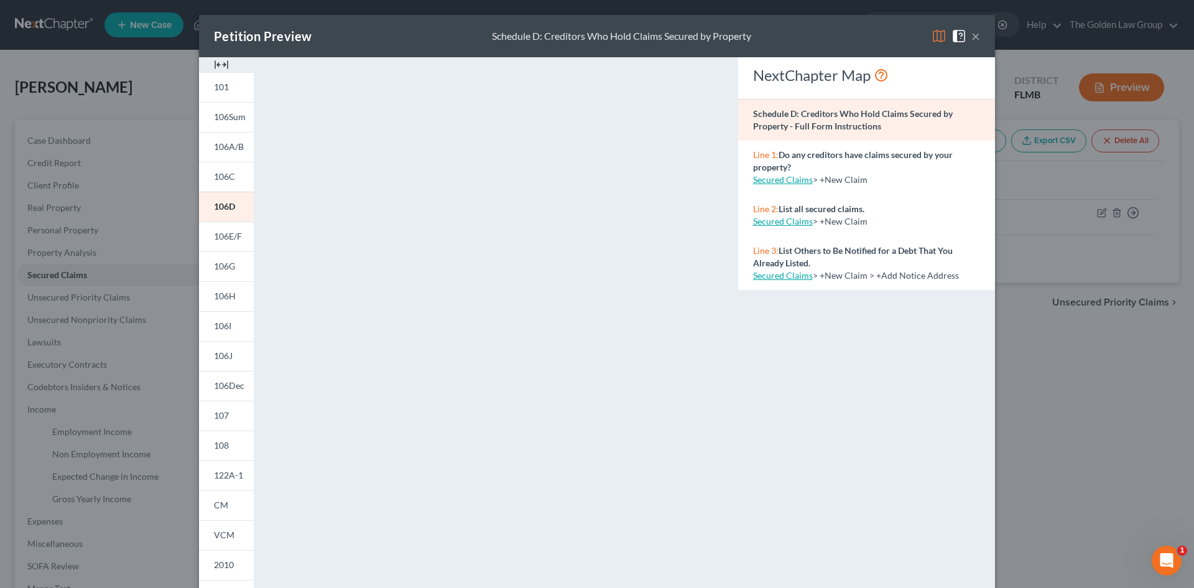
click at [939, 36] on img at bounding box center [938, 36] width 15 height 15
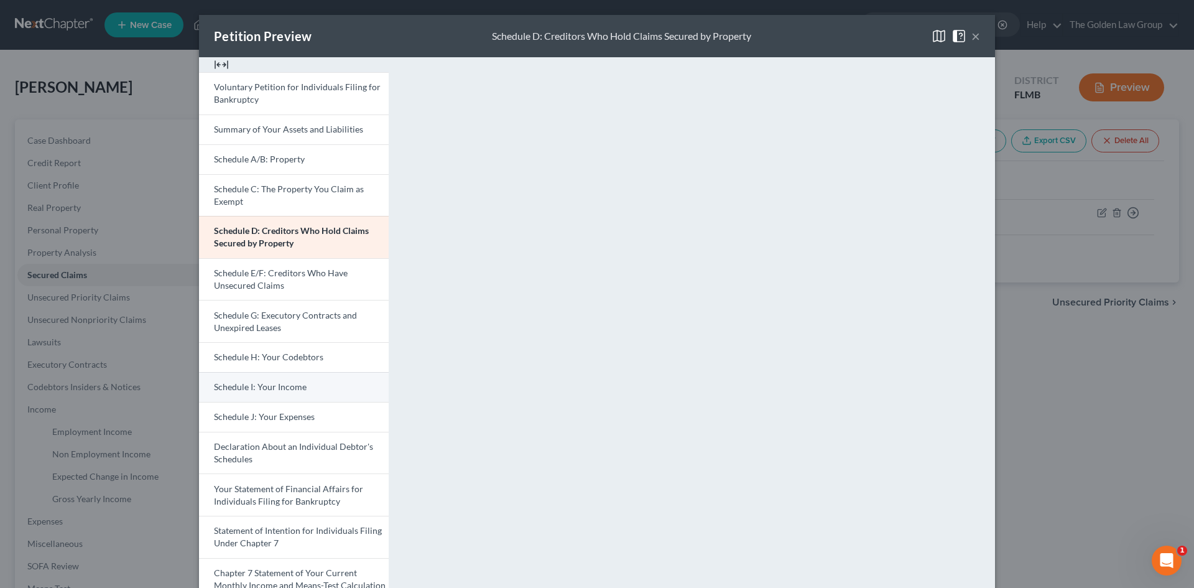
click at [278, 387] on span "Schedule I: Your Income" at bounding box center [260, 386] width 93 height 11
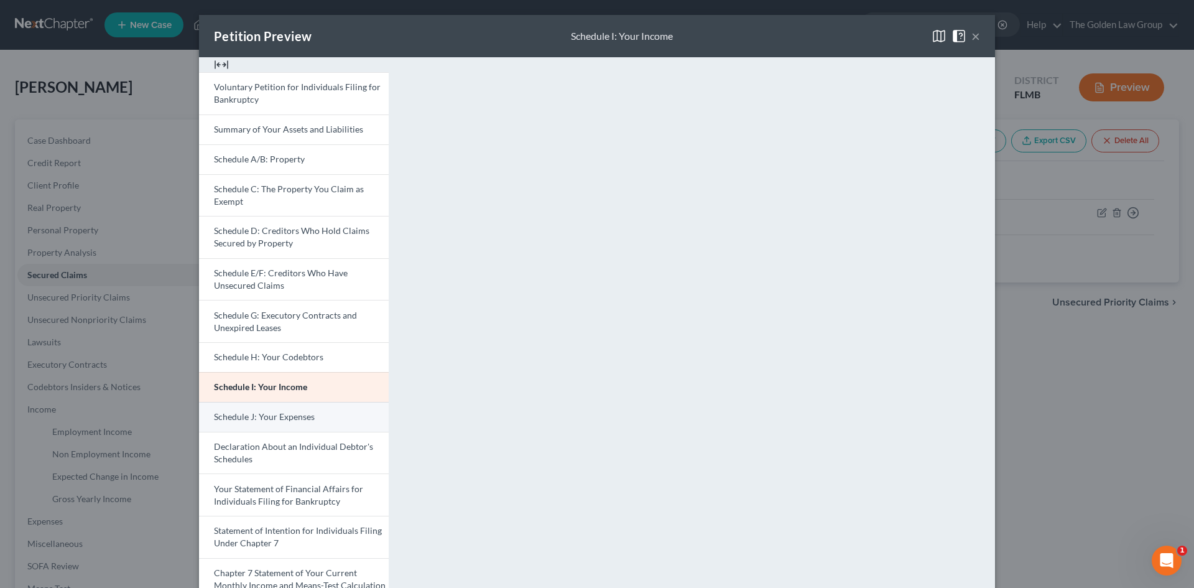
click at [310, 420] on link "Schedule J: Your Expenses" at bounding box center [294, 417] width 190 height 30
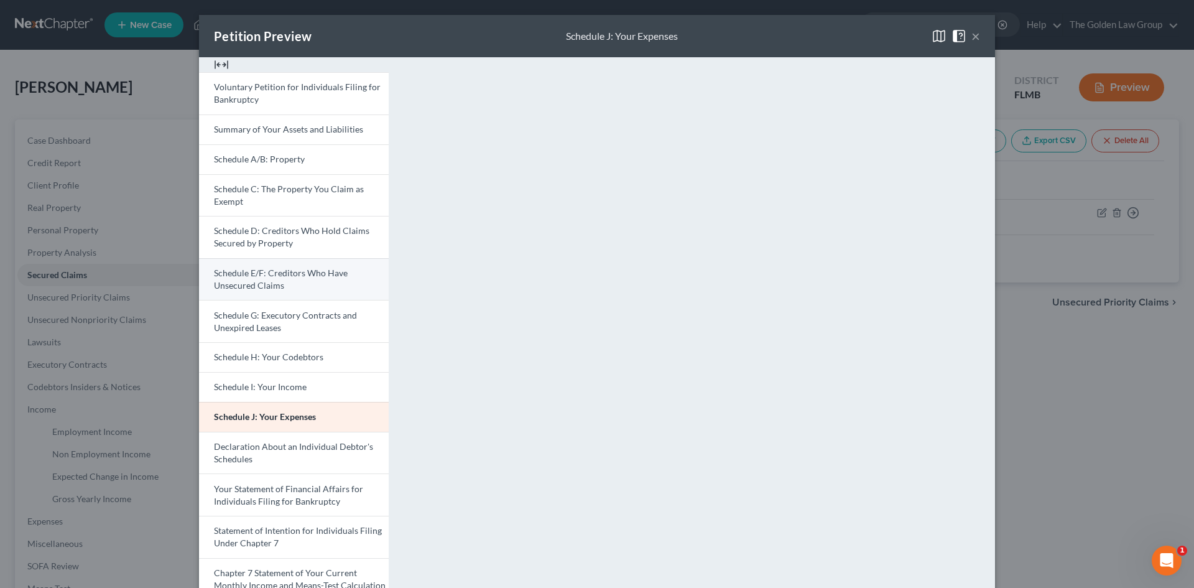
click at [298, 274] on span "Schedule E/F: Creditors Who Have Unsecured Claims" at bounding box center [281, 278] width 134 height 23
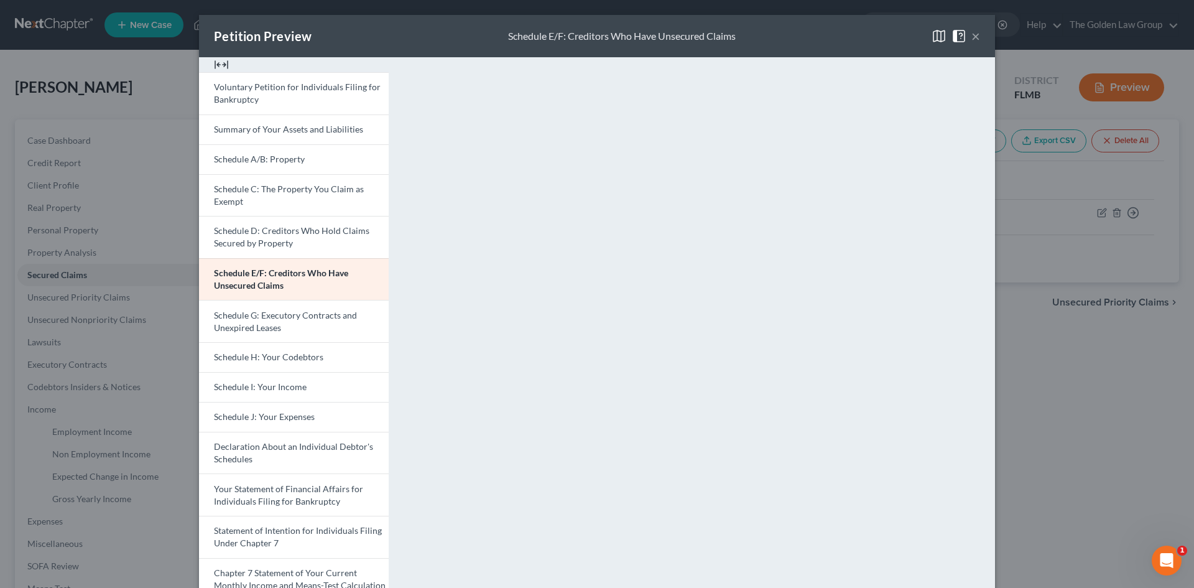
click at [971, 33] on button "×" at bounding box center [975, 36] width 9 height 15
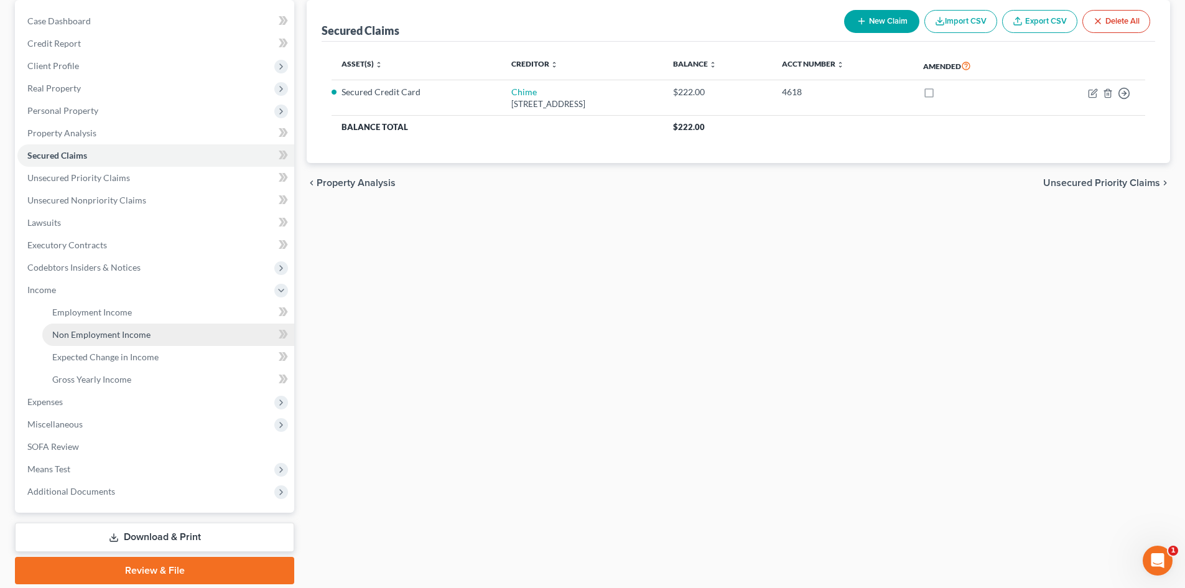
scroll to position [124, 0]
